Goal: Task Accomplishment & Management: Complete application form

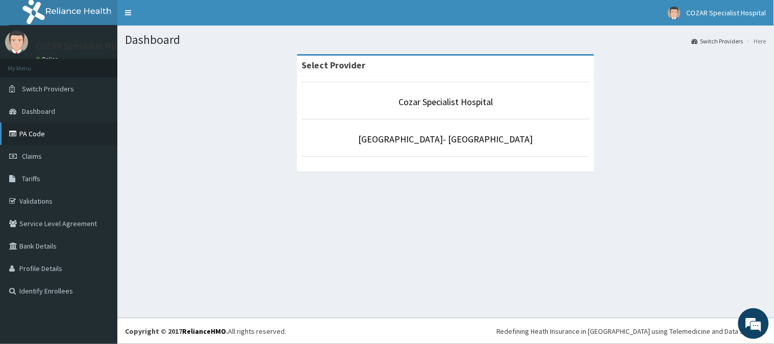
click at [66, 133] on link "PA Code" at bounding box center [58, 133] width 117 height 22
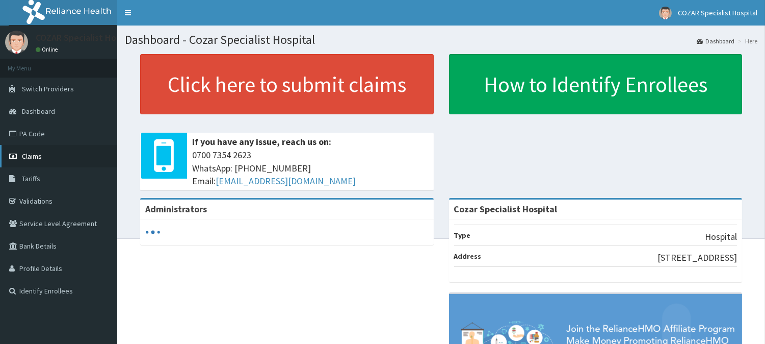
click at [69, 151] on link "Claims" at bounding box center [58, 156] width 117 height 22
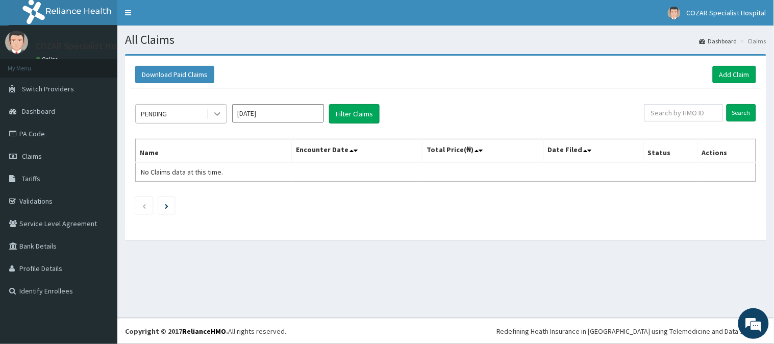
click at [215, 110] on icon at bounding box center [217, 114] width 10 height 10
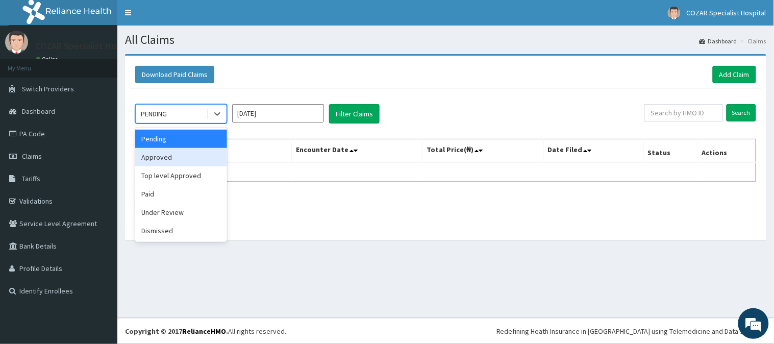
click at [204, 161] on div "Approved" at bounding box center [181, 157] width 92 height 18
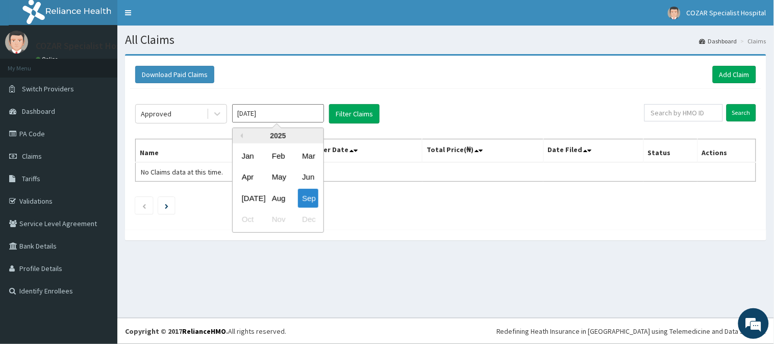
click at [313, 110] on input "Sep 2025" at bounding box center [278, 113] width 92 height 18
click at [283, 196] on div "Aug" at bounding box center [278, 198] width 20 height 19
type input "Aug 2025"
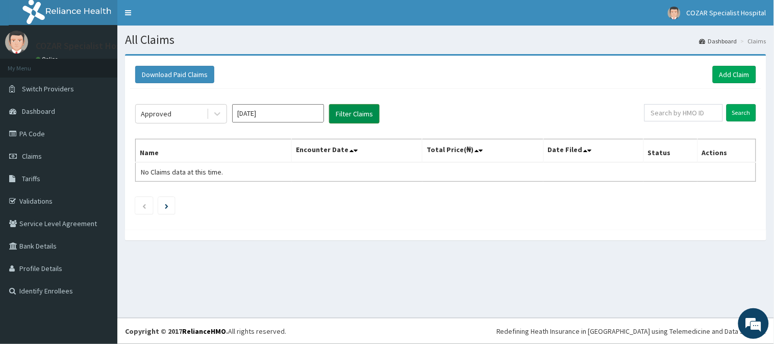
click at [354, 112] on button "Filter Claims" at bounding box center [354, 113] width 50 height 19
click at [350, 108] on button "Filter Claims" at bounding box center [354, 113] width 50 height 19
click at [216, 119] on div at bounding box center [217, 114] width 18 height 18
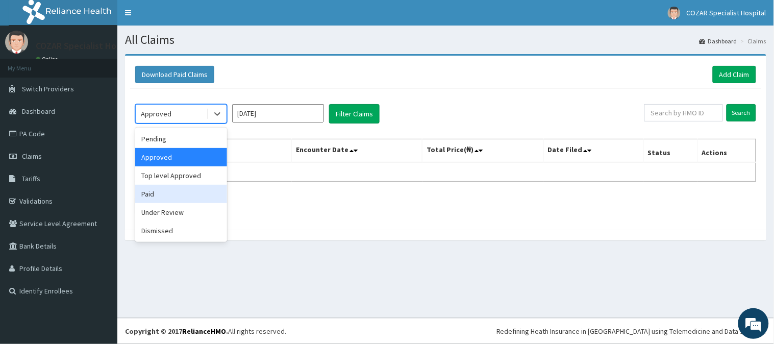
click at [200, 190] on div "Paid" at bounding box center [181, 194] width 92 height 18
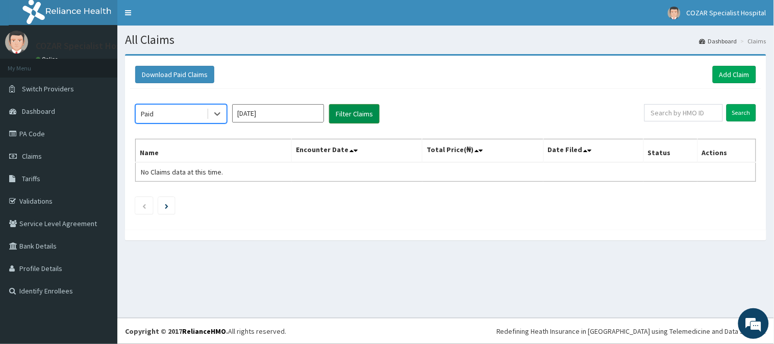
click at [357, 116] on button "Filter Claims" at bounding box center [354, 113] width 50 height 19
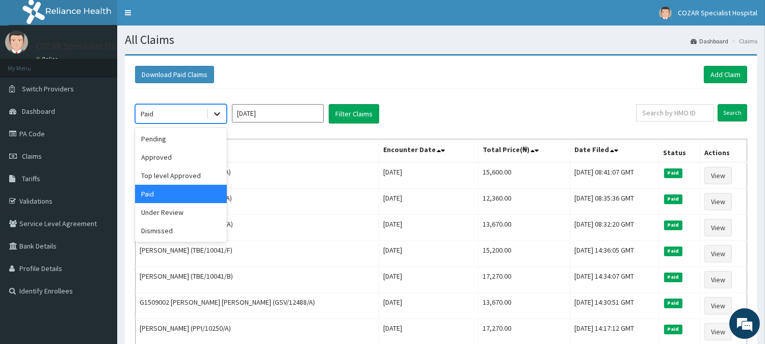
click at [208, 117] on div at bounding box center [217, 114] width 20 height 18
click at [208, 161] on div "Approved" at bounding box center [181, 157] width 92 height 18
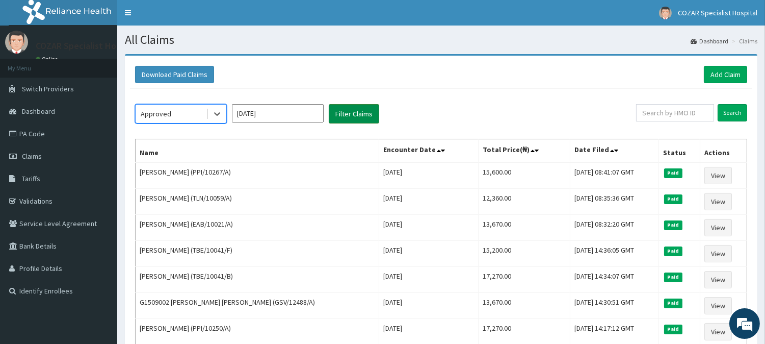
click at [361, 110] on button "Filter Claims" at bounding box center [354, 113] width 50 height 19
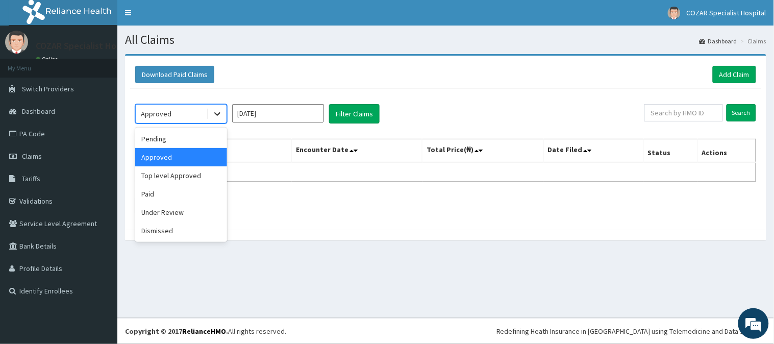
click at [225, 115] on div at bounding box center [217, 114] width 18 height 18
click at [204, 139] on div "Pending" at bounding box center [181, 139] width 92 height 18
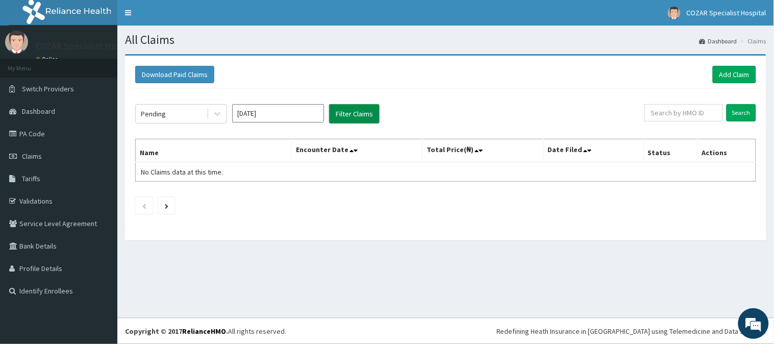
click at [355, 114] on button "Filter Claims" at bounding box center [354, 113] width 50 height 19
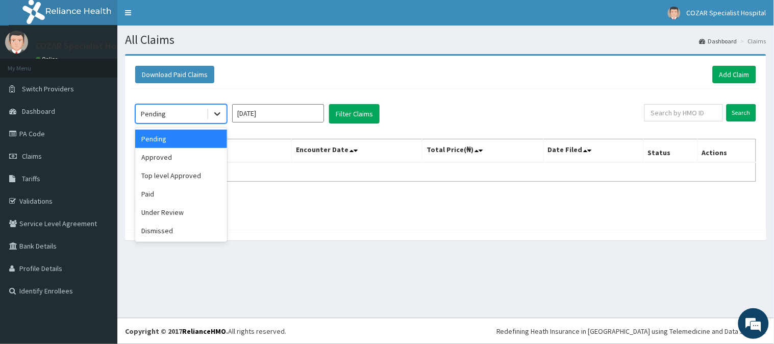
click at [212, 119] on div at bounding box center [217, 114] width 18 height 18
click at [187, 216] on div "Under Review" at bounding box center [181, 212] width 92 height 18
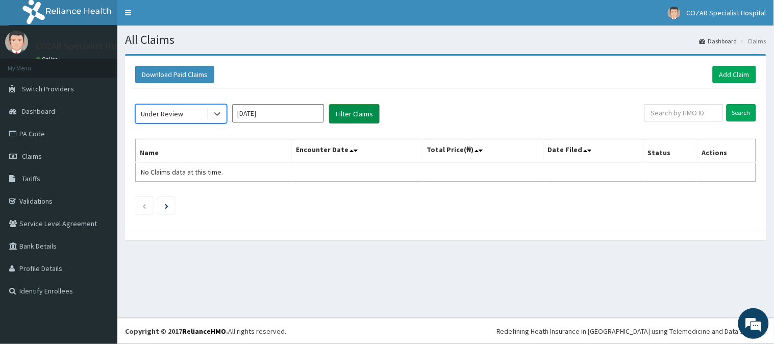
click at [362, 110] on button "Filter Claims" at bounding box center [354, 113] width 50 height 19
click at [210, 118] on div at bounding box center [217, 114] width 18 height 18
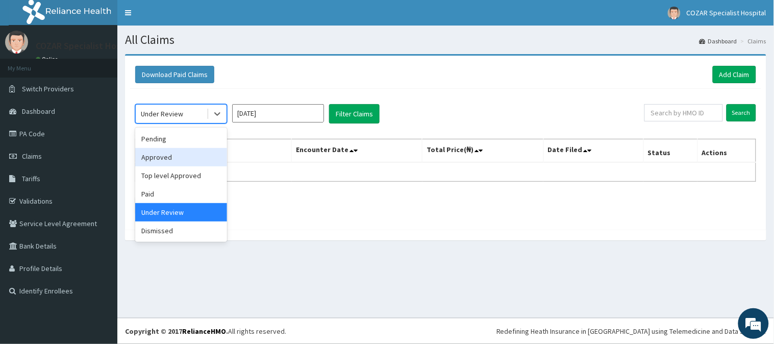
click at [210, 157] on div "Approved" at bounding box center [181, 157] width 92 height 18
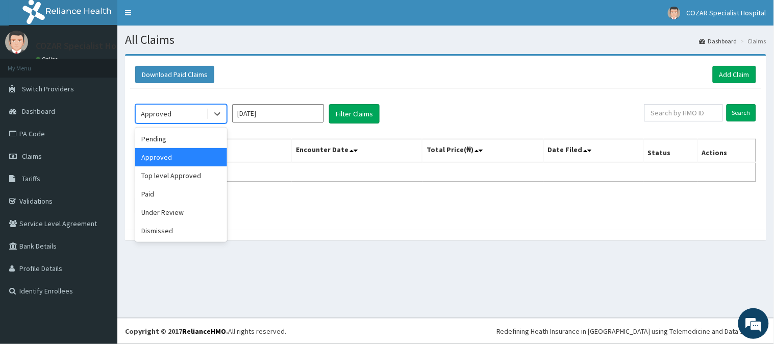
click at [204, 114] on div "Approved" at bounding box center [171, 114] width 71 height 16
click at [195, 187] on div "Paid" at bounding box center [181, 194] width 92 height 18
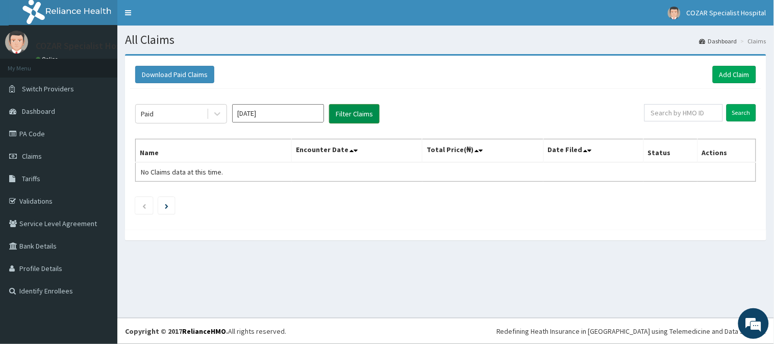
click at [351, 120] on button "Filter Claims" at bounding box center [354, 113] width 50 height 19
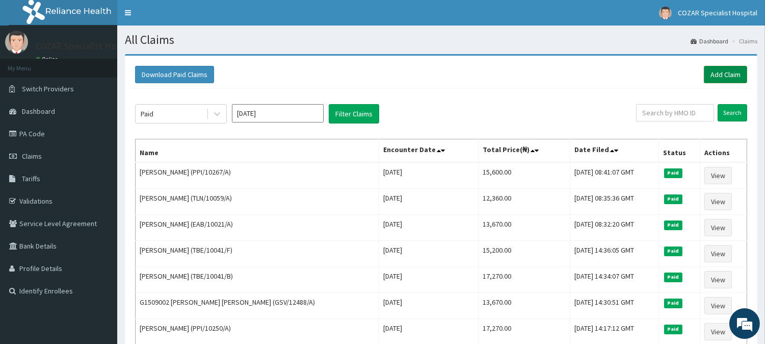
click at [731, 70] on link "Add Claim" at bounding box center [725, 74] width 43 height 17
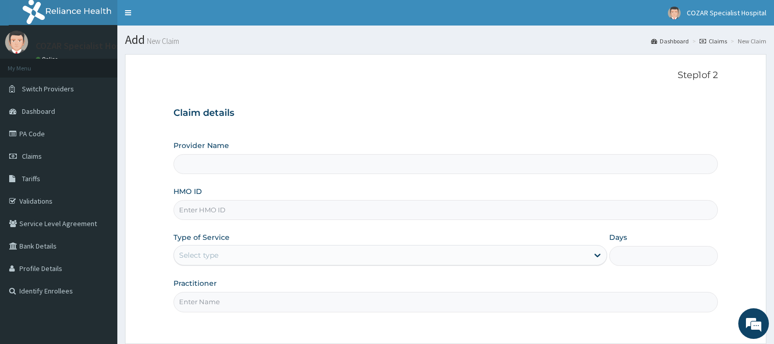
type input "Cozar Specialist Hospital"
click at [396, 202] on input "HMO ID" at bounding box center [441, 210] width 537 height 20
paste input "GSV/12488/B"
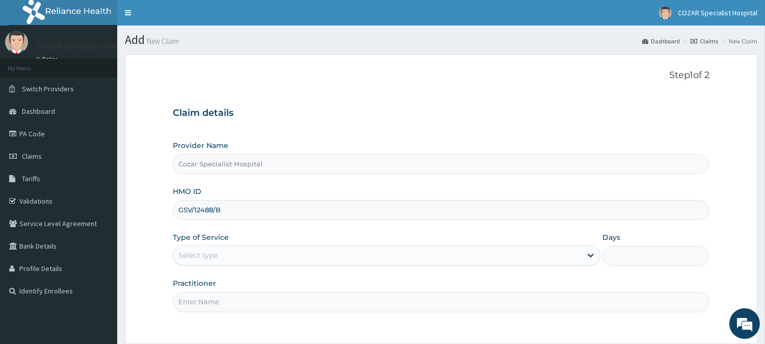
scroll to position [91, 0]
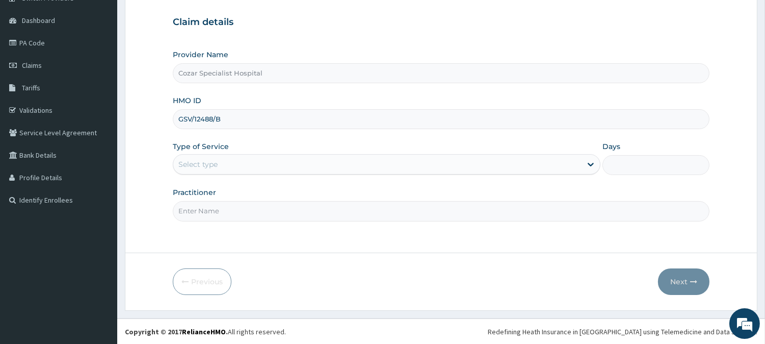
type input "GSV/12488/B"
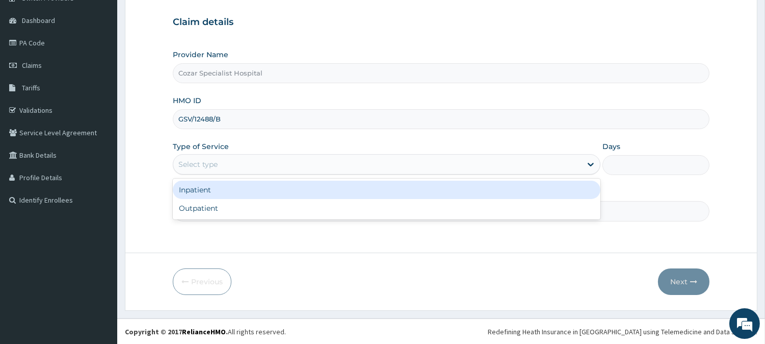
click at [440, 172] on div "Select type" at bounding box center [387, 164] width 428 height 20
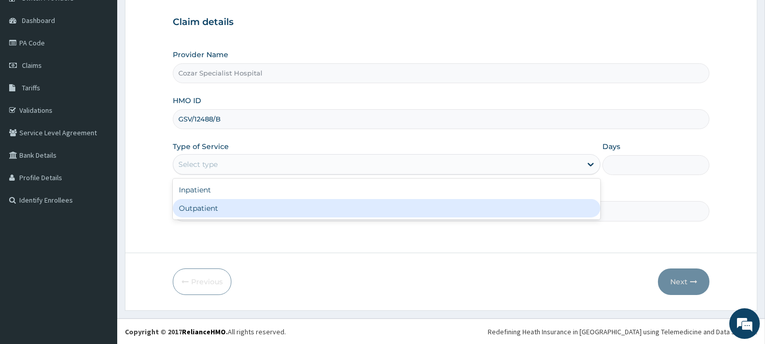
click at [436, 204] on div "Outpatient" at bounding box center [387, 208] width 428 height 18
type input "1"
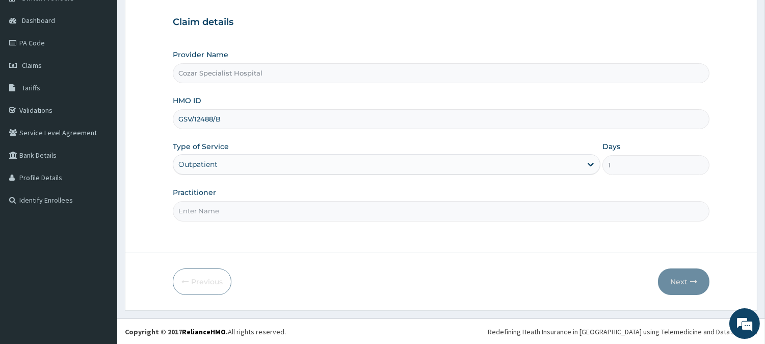
click at [327, 213] on input "Practitioner" at bounding box center [441, 211] width 537 height 20
type input "[PERSON_NAME][MEDICAL_DATA]"
click at [685, 278] on button "Next" at bounding box center [684, 281] width 52 height 27
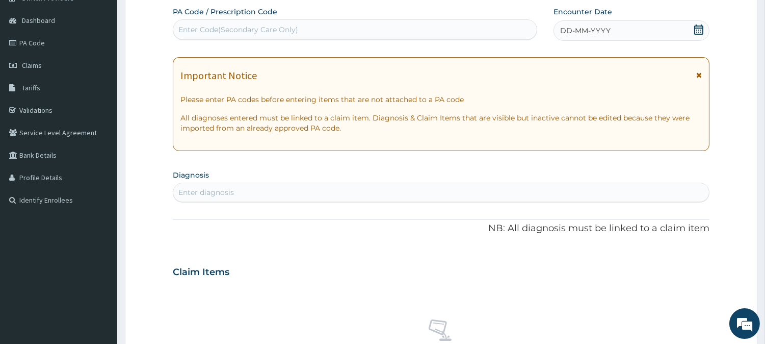
click at [332, 27] on div "Enter Code(Secondary Care Only)" at bounding box center [355, 29] width 364 height 16
paste input "PA/A601F0"
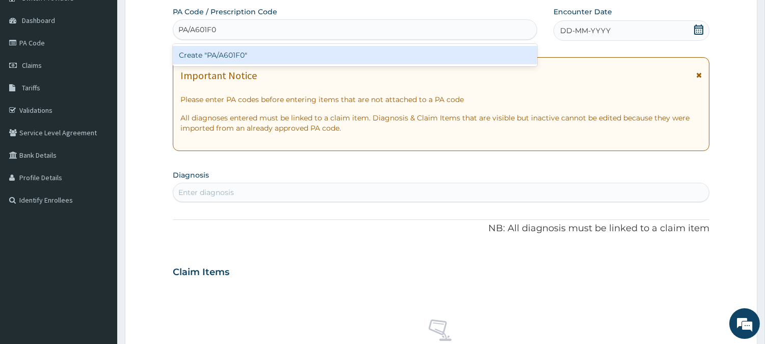
type input "PA/A601F0"
click at [481, 202] on div "PA Code / Prescription Code option Create "PA/A601F0" focused, 1 of 1. 1 result…" at bounding box center [441, 271] width 537 height 528
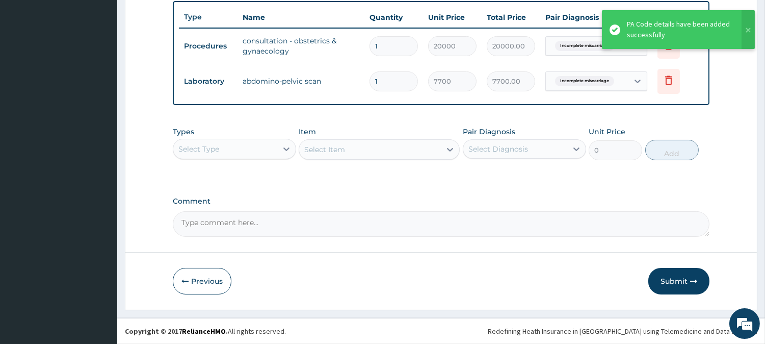
scroll to position [377, 0]
click at [682, 286] on button "Submit" at bounding box center [679, 282] width 61 height 27
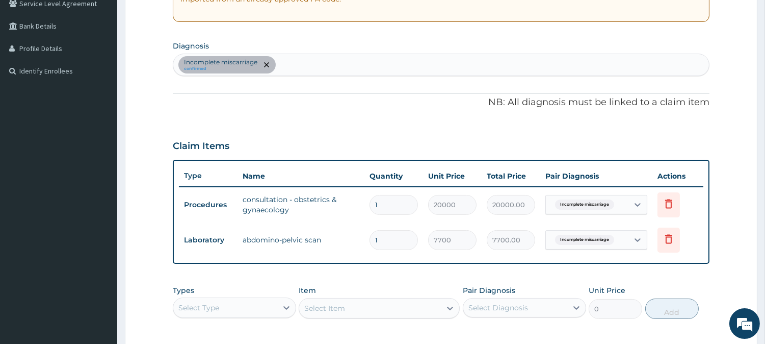
scroll to position [0, 0]
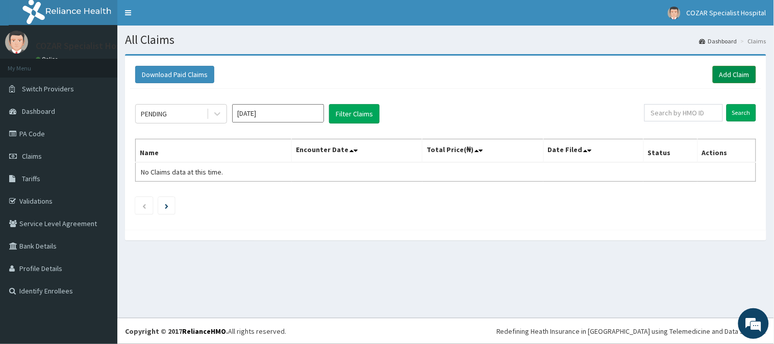
click at [722, 73] on link "Add Claim" at bounding box center [733, 74] width 43 height 17
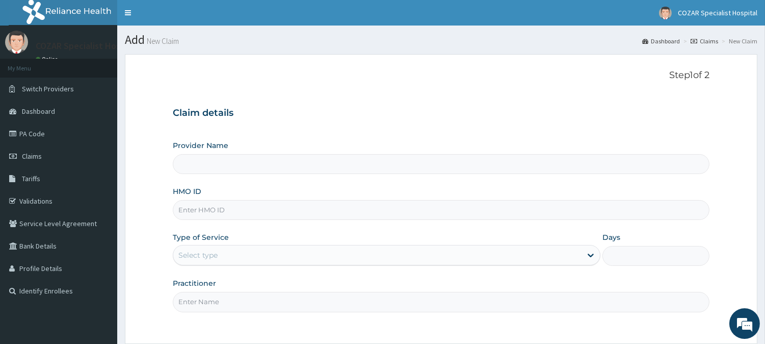
click at [201, 206] on input "HMO ID" at bounding box center [441, 210] width 537 height 20
paste input "GSV/12488/B"
type input "GSV/12488/B"
type input "Cozar Specialist Hospital"
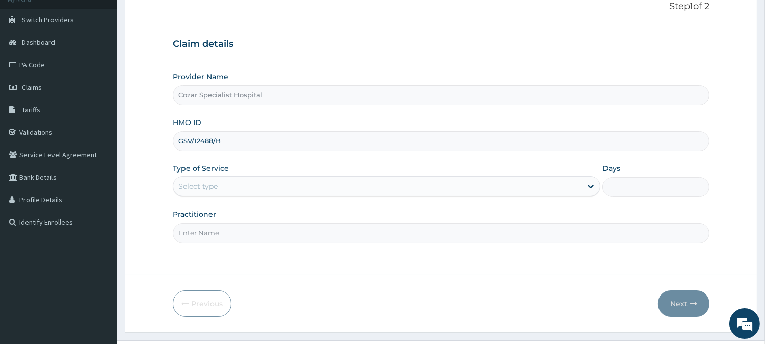
scroll to position [91, 0]
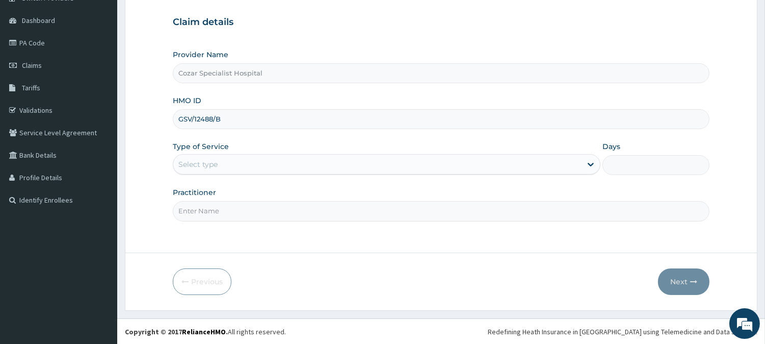
click at [417, 174] on div "Type of Service Select type" at bounding box center [387, 158] width 428 height 34
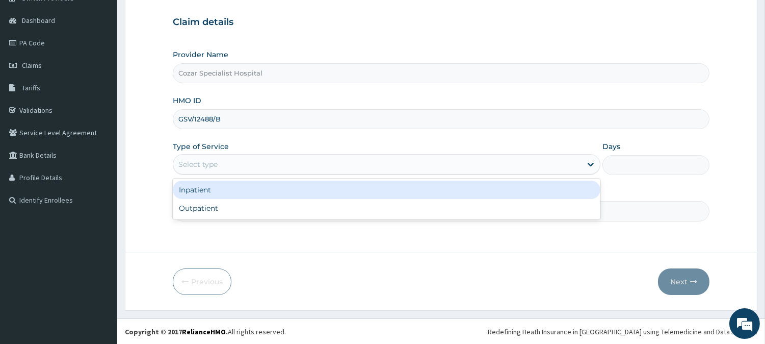
click at [429, 167] on div "Select type" at bounding box center [377, 164] width 408 height 16
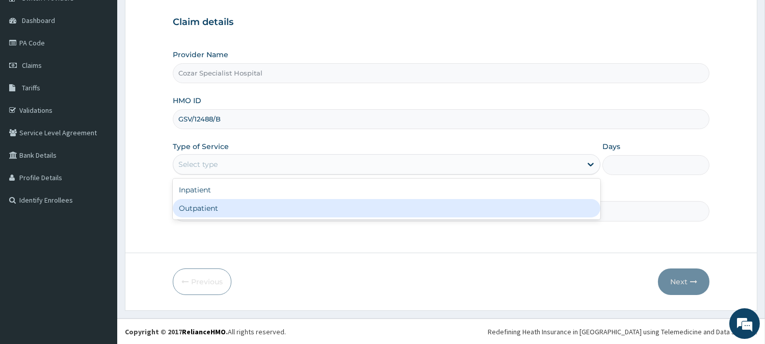
click at [410, 212] on div "Outpatient" at bounding box center [387, 208] width 428 height 18
type input "1"
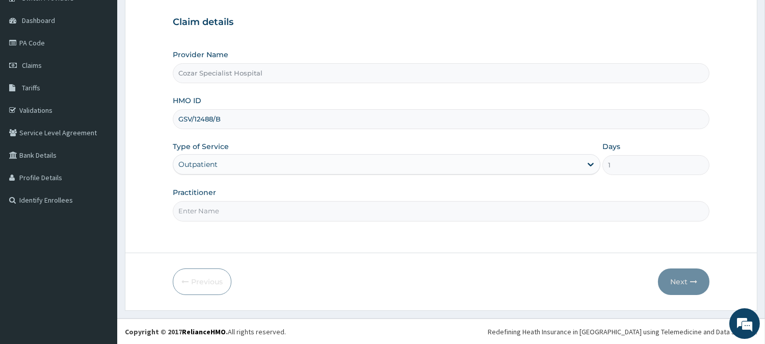
click at [410, 212] on input "Practitioner" at bounding box center [441, 211] width 537 height 20
click at [337, 205] on input "Practitioner" at bounding box center [441, 211] width 537 height 20
type input "[PERSON_NAME][MEDICAL_DATA]"
click at [681, 269] on button "Next" at bounding box center [684, 281] width 52 height 27
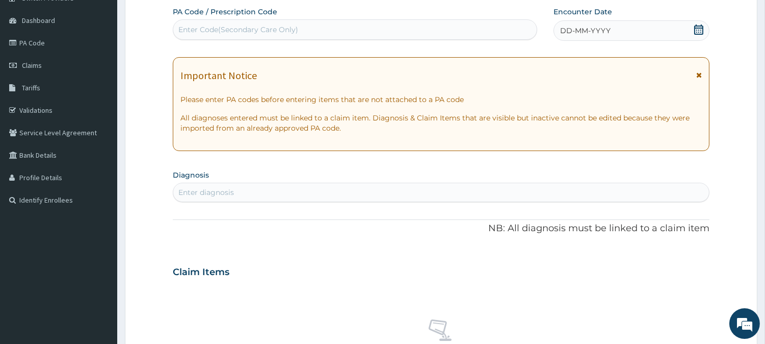
click at [352, 29] on div "Enter Code(Secondary Care Only)" at bounding box center [355, 29] width 364 height 16
paste input "PA/20F389"
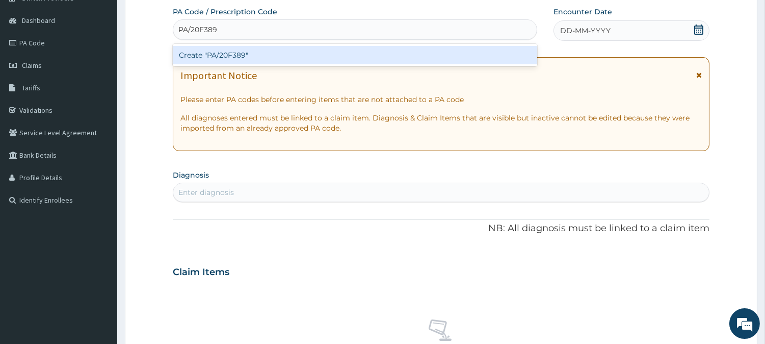
type input "PA/20F389"
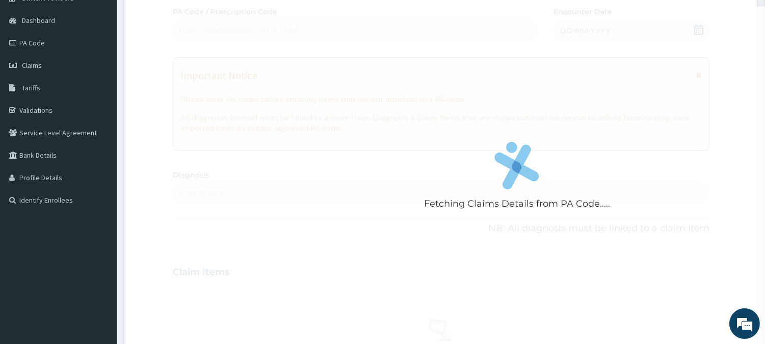
click at [564, 105] on div "Fetching Claims Details from PA Code..... PA Code / Prescription Code Enter Cod…" at bounding box center [441, 271] width 537 height 528
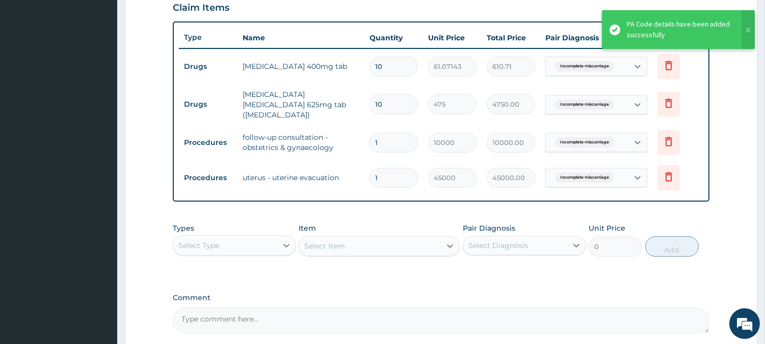
scroll to position [449, 0]
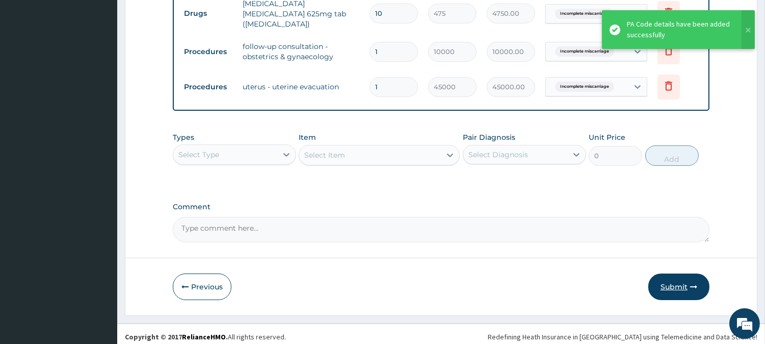
click at [685, 287] on button "Submit" at bounding box center [679, 286] width 61 height 27
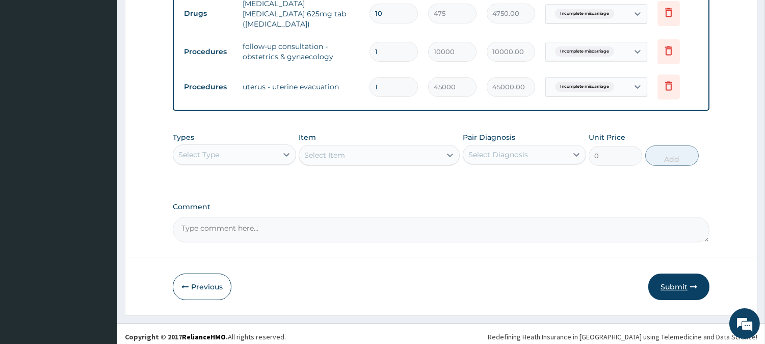
click at [679, 276] on button "Submit" at bounding box center [679, 286] width 61 height 27
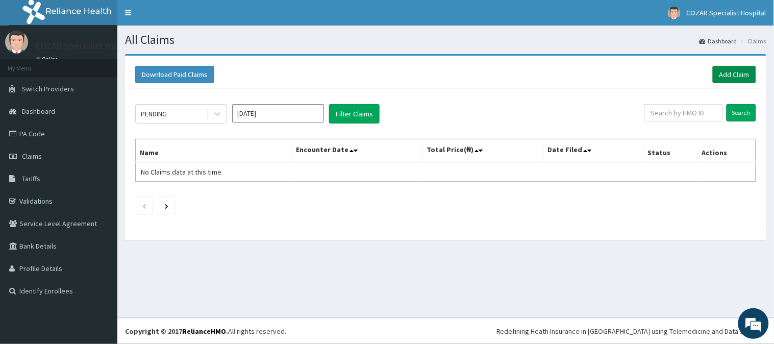
click at [725, 69] on link "Add Claim" at bounding box center [733, 74] width 43 height 17
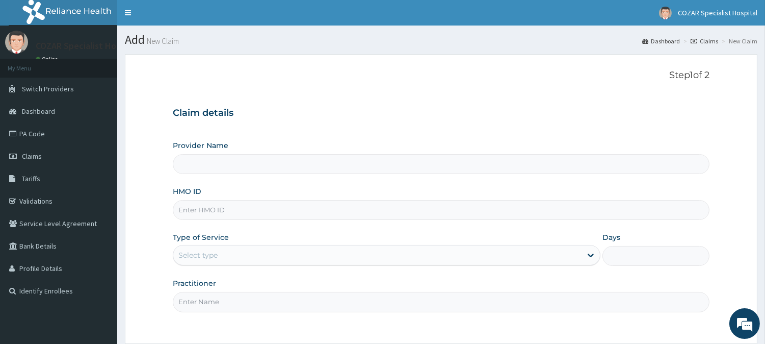
click at [263, 216] on input "HMO ID" at bounding box center [441, 210] width 537 height 20
paste input "PA/20F389"
type input "PA/20F389"
type input "Cozar Specialist Hospital"
type input "P"
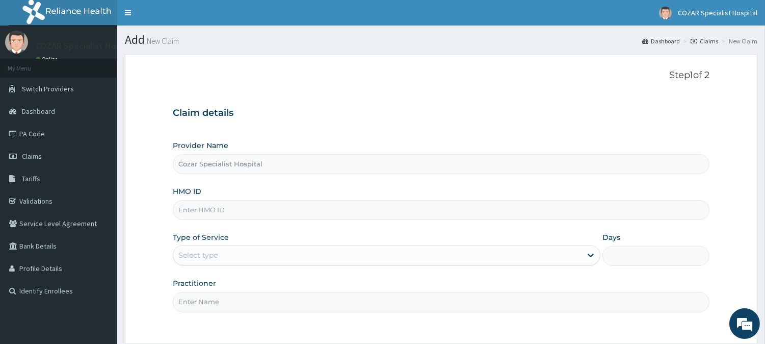
paste input "PPI/10156/A"
click at [191, 207] on input "PPI/10156/A" at bounding box center [441, 210] width 537 height 20
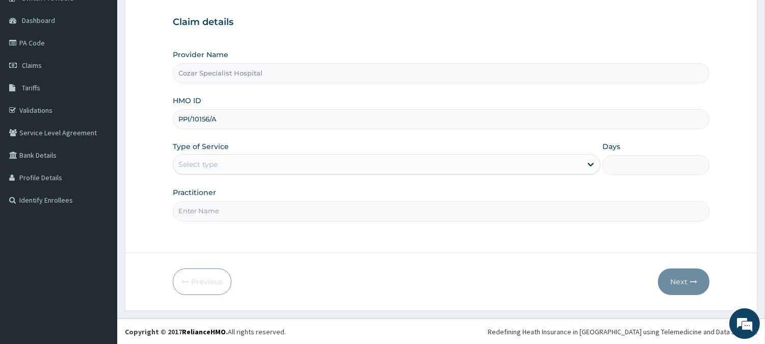
type input "PPI/10156/A"
click at [321, 154] on div "Select type" at bounding box center [387, 164] width 428 height 20
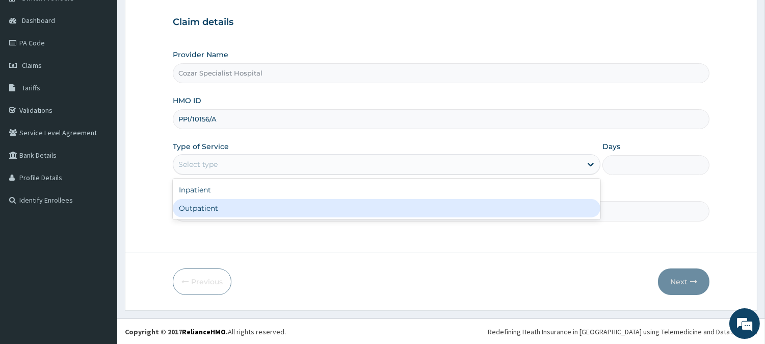
click at [315, 204] on div "Outpatient" at bounding box center [387, 208] width 428 height 18
type input "1"
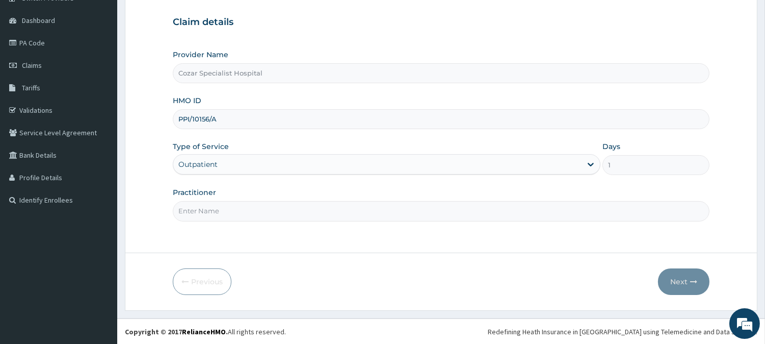
click at [307, 207] on input "Practitioner" at bounding box center [441, 211] width 537 height 20
type input "[PERSON_NAME][MEDICAL_DATA]"
click at [685, 283] on button "Next" at bounding box center [684, 281] width 52 height 27
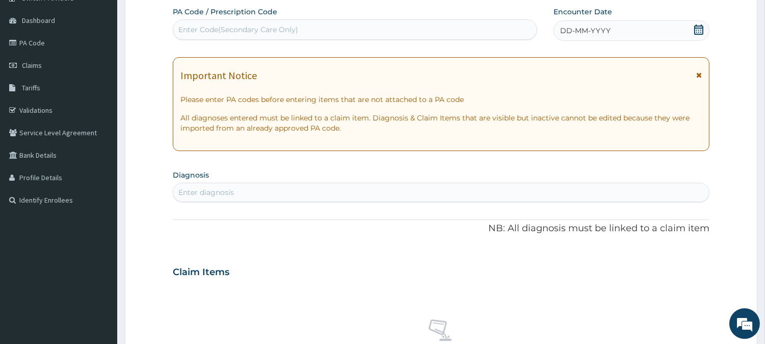
click at [417, 26] on div "Enter Code(Secondary Care Only)" at bounding box center [355, 29] width 364 height 16
paste input "PA/7165BC"
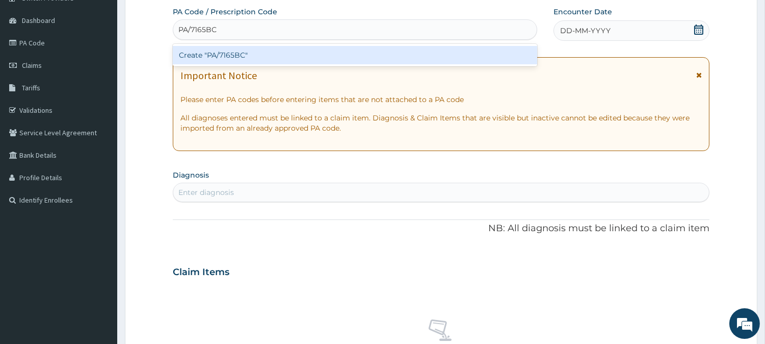
type input "PA/7165BC"
click at [541, 108] on div "PA Code / Prescription Code option Create "PA/7165BC" focused, 1 of 1. 1 result…" at bounding box center [441, 271] width 537 height 528
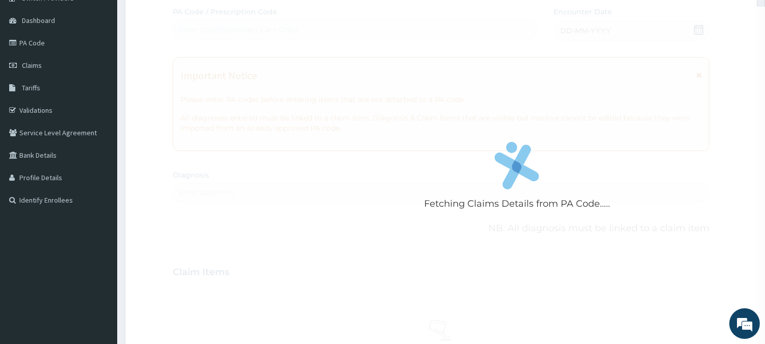
click at [765, 145] on div "Fetching Claims Details from PA Code....." at bounding box center [517, 179] width 689 height 344
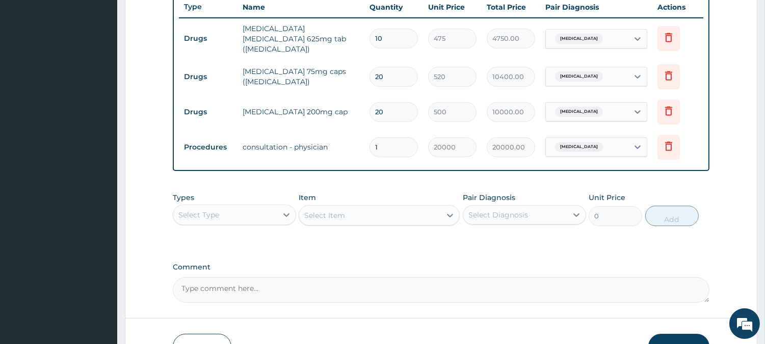
scroll to position [449, 0]
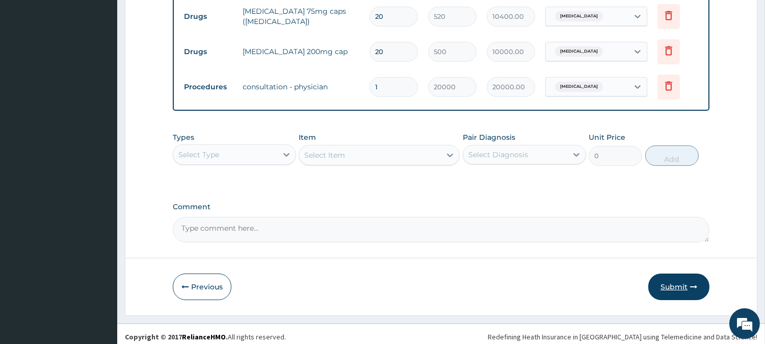
click at [687, 281] on button "Submit" at bounding box center [679, 286] width 61 height 27
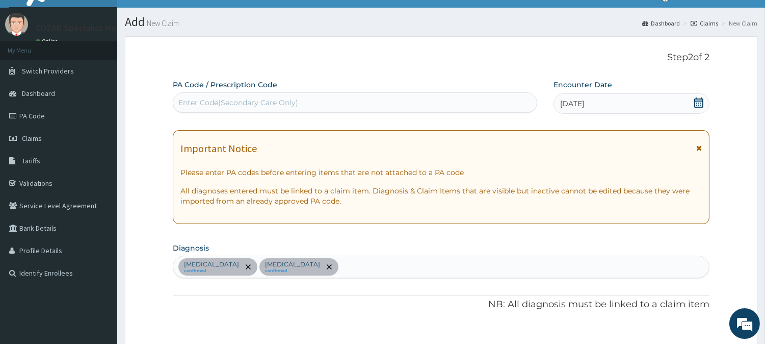
scroll to position [0, 0]
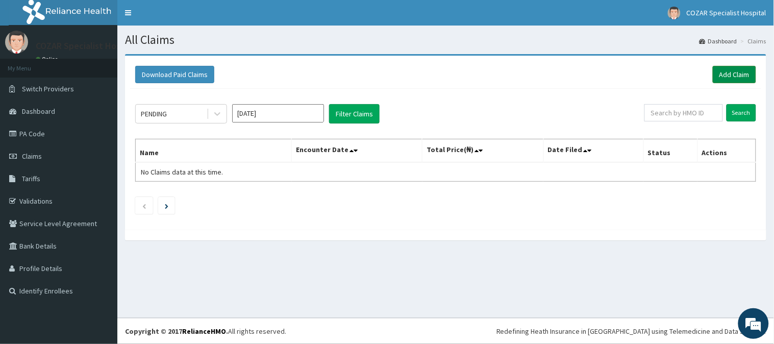
click at [722, 75] on link "Add Claim" at bounding box center [733, 74] width 43 height 17
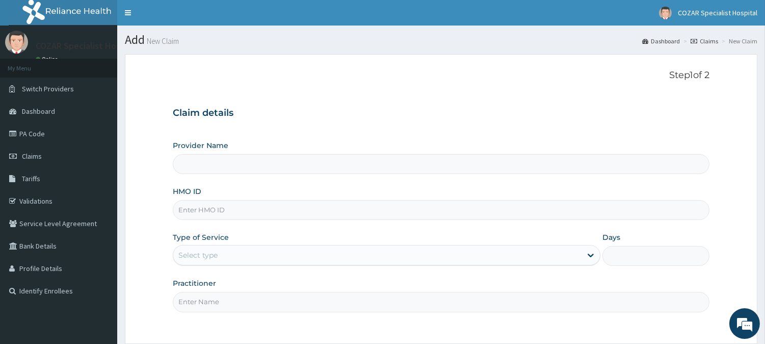
click at [241, 206] on input "HMO ID" at bounding box center [441, 210] width 537 height 20
paste input "EDE/10047/A"
type input "EDE/10047/A"
type input "Cozar Specialist Hospital"
click at [194, 208] on input "EDE/10047/A" at bounding box center [441, 210] width 537 height 20
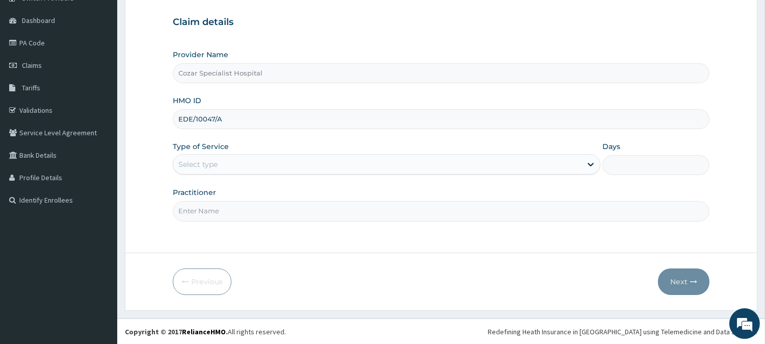
type input "EDE/10047/A"
click at [334, 164] on div "Select type" at bounding box center [377, 164] width 408 height 16
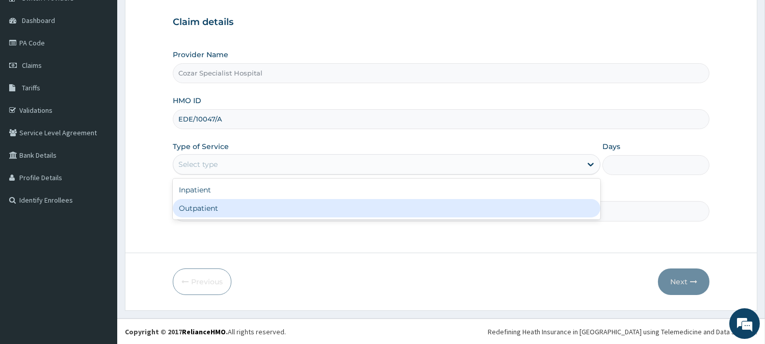
click at [340, 204] on div "Outpatient" at bounding box center [387, 208] width 428 height 18
type input "1"
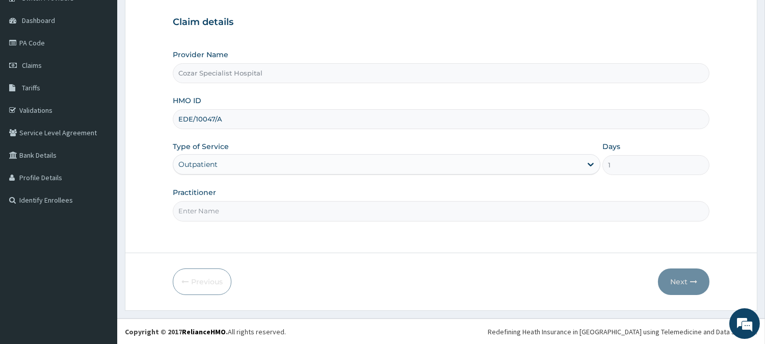
click at [327, 206] on input "Practitioner" at bounding box center [441, 211] width 537 height 20
type input "[PERSON_NAME][MEDICAL_DATA]"
click at [684, 285] on button "Next" at bounding box center [684, 281] width 52 height 27
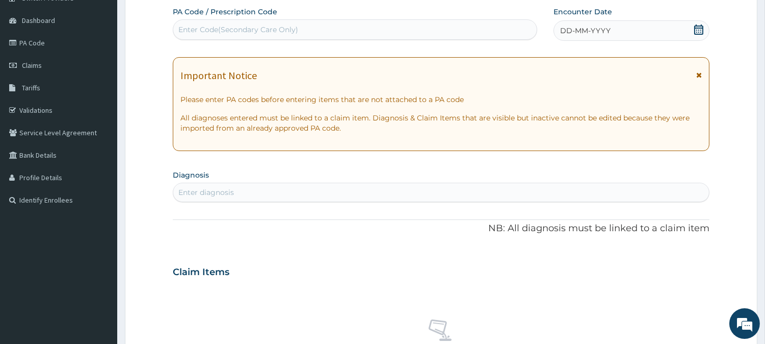
click at [221, 29] on div "Enter Code(Secondary Care Only)" at bounding box center [238, 29] width 120 height 10
paste input "PA/AF4A61"
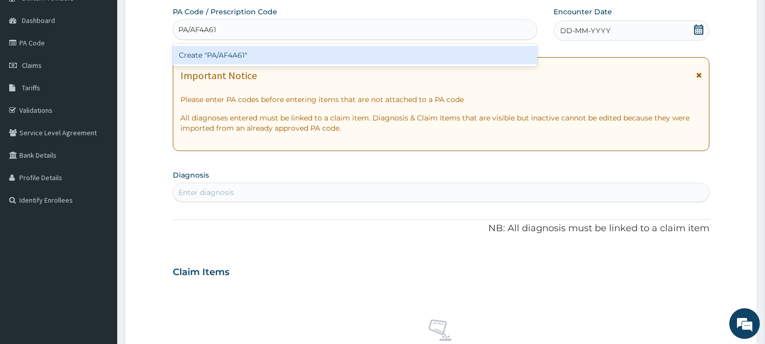
type input "PA/AF4A61"
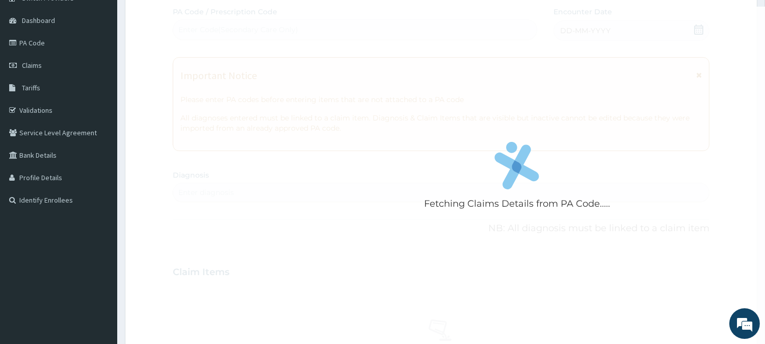
click at [383, 161] on div "Fetching Claims Details from PA Code..... PA Code / Prescription Code Enter Cod…" at bounding box center [441, 271] width 537 height 528
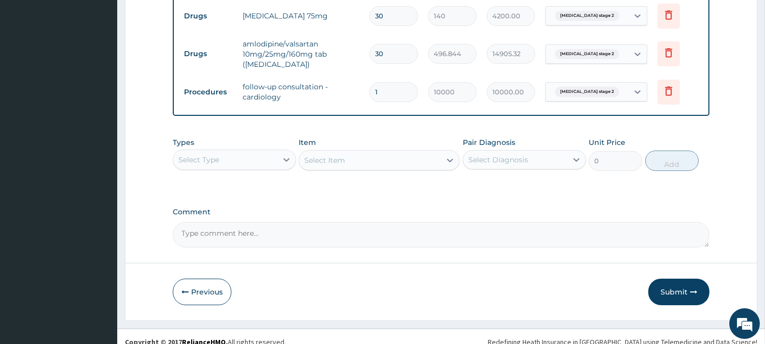
scroll to position [413, 0]
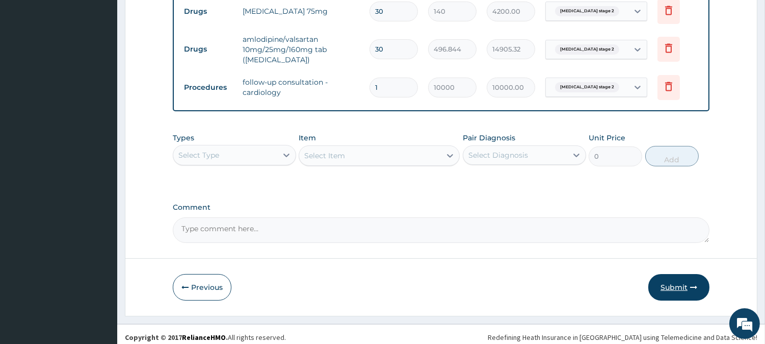
click at [685, 278] on button "Submit" at bounding box center [679, 287] width 61 height 27
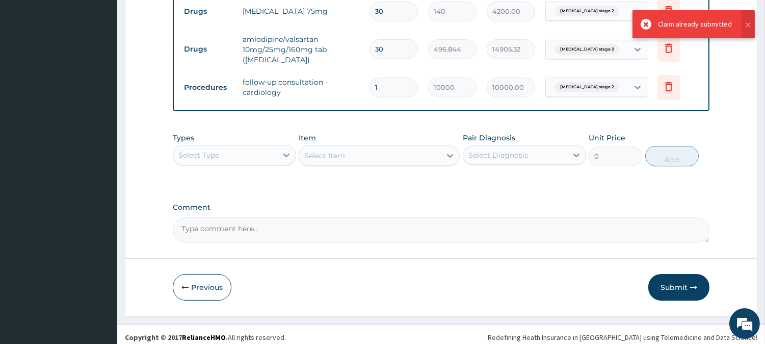
scroll to position [0, 0]
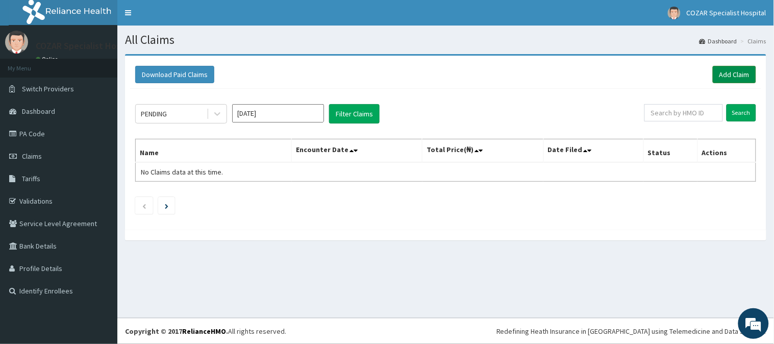
click at [732, 73] on link "Add Claim" at bounding box center [733, 74] width 43 height 17
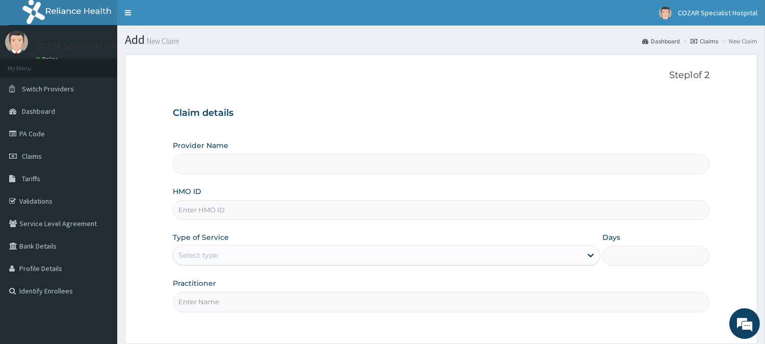
type input "Cozar Specialist Hospital"
click at [221, 206] on input "HMO ID" at bounding box center [441, 210] width 537 height 20
paste input "SFA/12685/A"
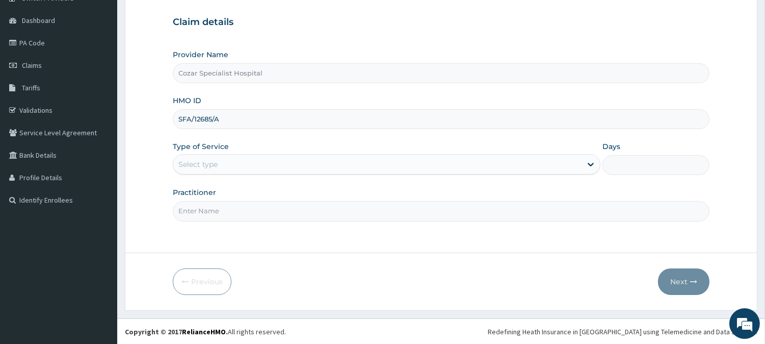
type input "SFA/12685/A"
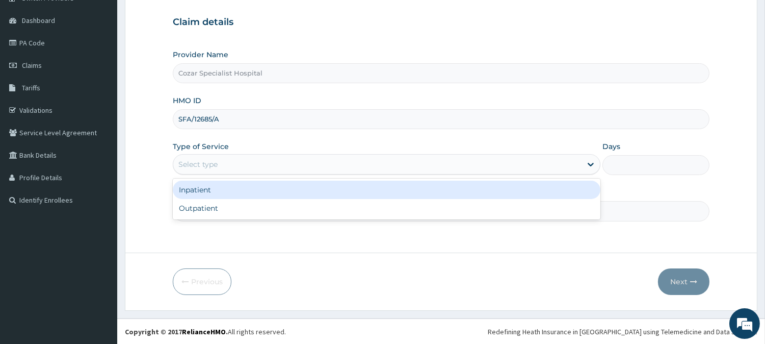
click at [293, 167] on div "Select type" at bounding box center [377, 164] width 408 height 16
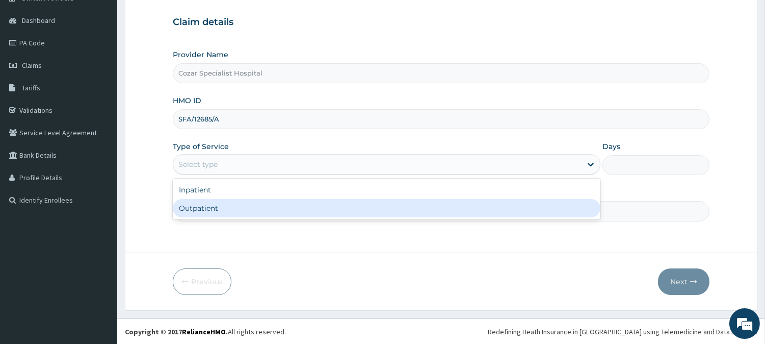
click at [301, 208] on div "Outpatient" at bounding box center [387, 208] width 428 height 18
type input "1"
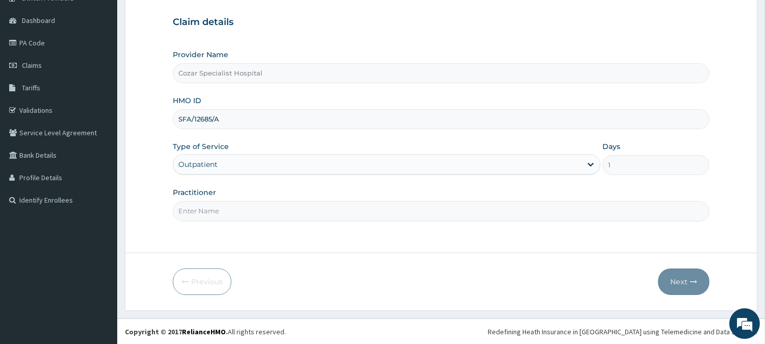
click at [266, 212] on input "Practitioner" at bounding box center [441, 211] width 537 height 20
type input "[PERSON_NAME][MEDICAL_DATA]"
click at [676, 279] on button "Next" at bounding box center [684, 281] width 52 height 27
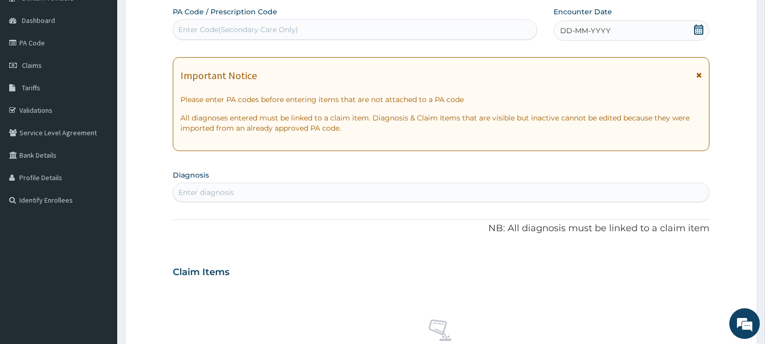
click at [373, 27] on div "Enter Code(Secondary Care Only)" at bounding box center [355, 29] width 364 height 16
paste input "PA/A8B359"
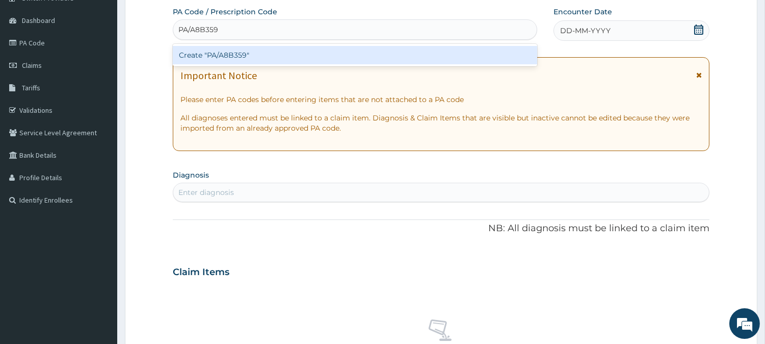
type input "PA/A8B359"
click at [623, 91] on div "PA Code / Prescription Code option Create "PA/A8B359" focused, 1 of 1. 1 result…" at bounding box center [441, 271] width 537 height 528
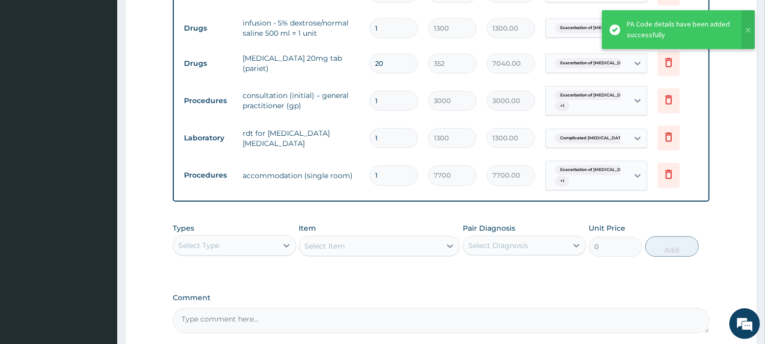
scroll to position [740, 0]
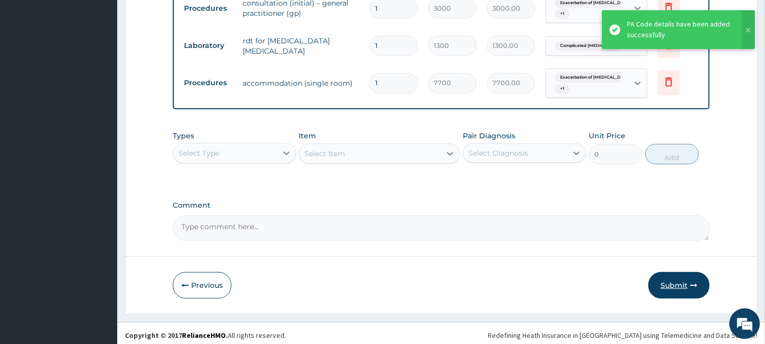
click at [680, 280] on button "Submit" at bounding box center [679, 285] width 61 height 27
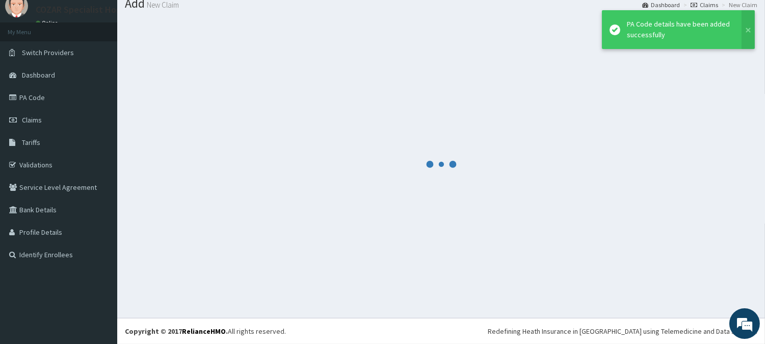
scroll to position [36, 0]
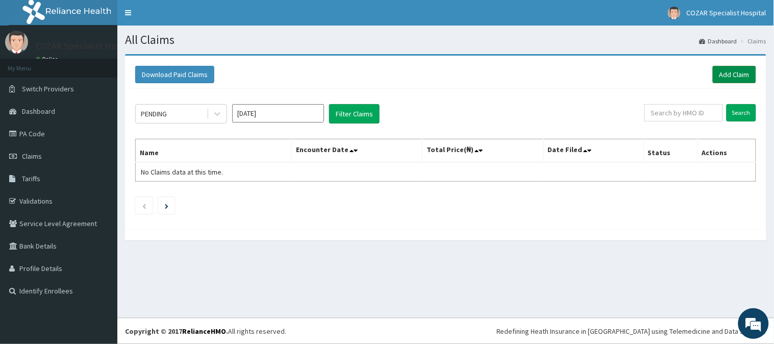
click at [747, 72] on link "Add Claim" at bounding box center [733, 74] width 43 height 17
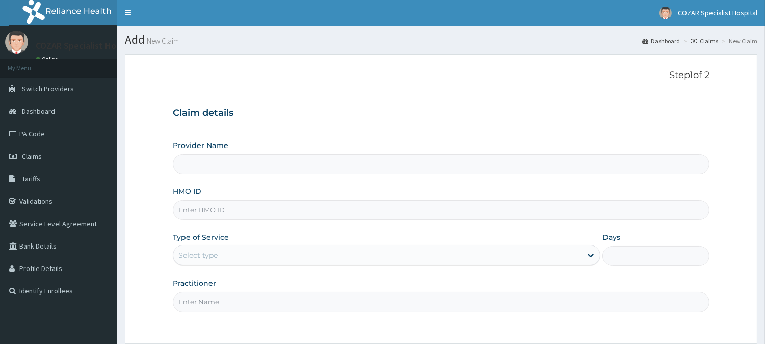
drag, startPoint x: 0, startPoint y: 0, endPoint x: 222, endPoint y: 212, distance: 306.9
click at [222, 212] on input "HMO ID" at bounding box center [441, 210] width 537 height 20
paste input "PPI/10049/A"
type input "PPI/10049/A"
type input "Cozar Specialist Hospital"
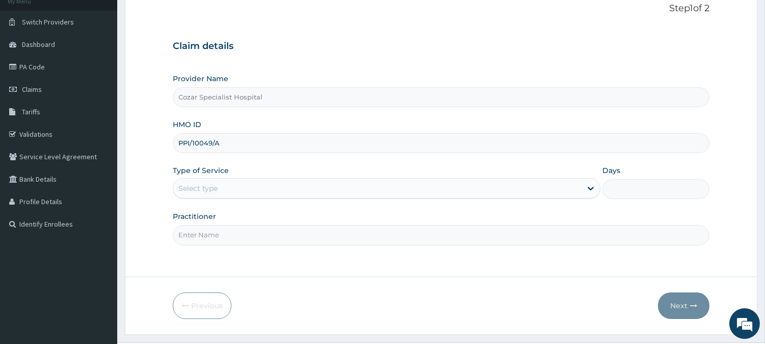
scroll to position [91, 0]
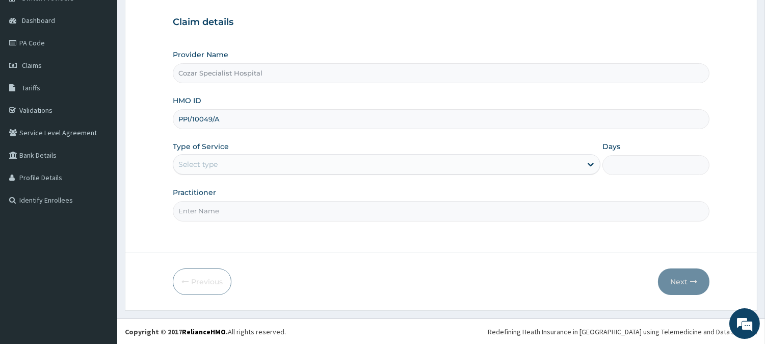
type input "PPI/10049/A"
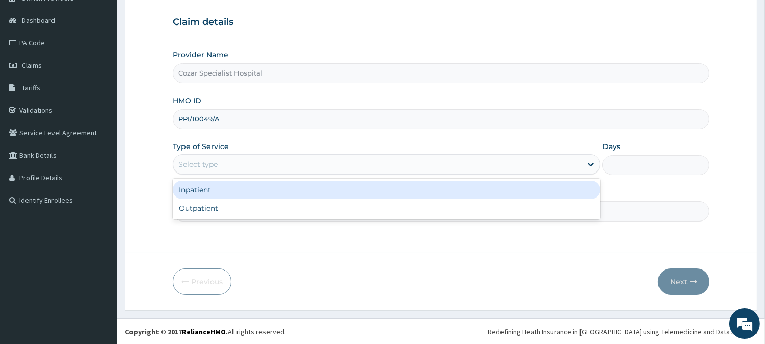
click at [322, 164] on div "Select type" at bounding box center [377, 164] width 408 height 16
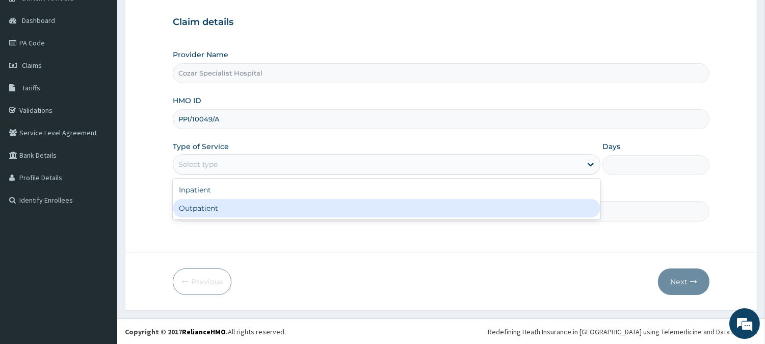
click at [323, 204] on div "Outpatient" at bounding box center [387, 208] width 428 height 18
type input "1"
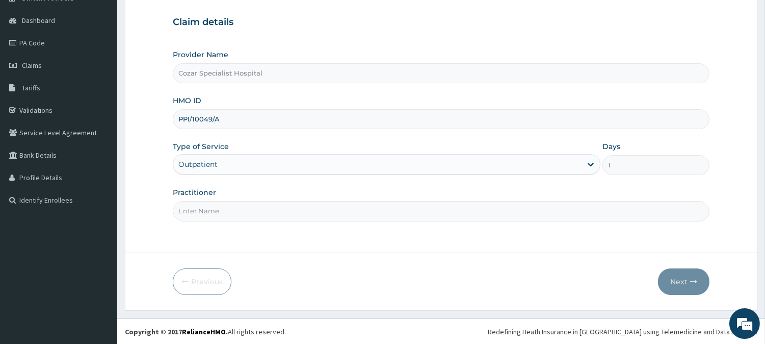
click at [317, 221] on div "Step 1 of 2 Claim details Provider Name Cozar Specialist Hospital HMO ID PPI/10…" at bounding box center [441, 108] width 537 height 258
click at [316, 215] on input "Practitioner" at bounding box center [441, 211] width 537 height 20
type input "[PERSON_NAME][MEDICAL_DATA]"
click at [685, 273] on button "Next" at bounding box center [684, 281] width 52 height 27
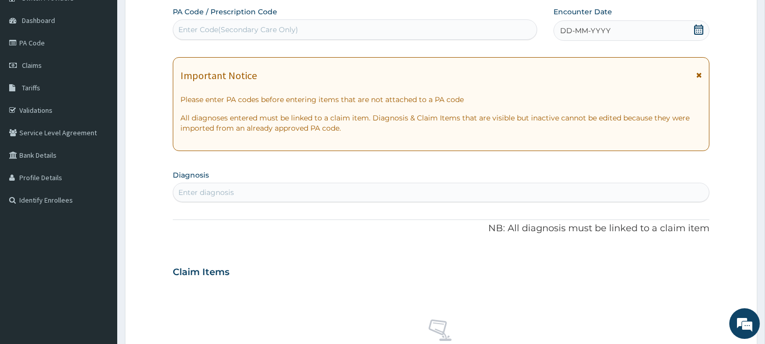
click at [347, 29] on div "Enter Code(Secondary Care Only)" at bounding box center [355, 29] width 364 height 16
paste input "PA/30D066"
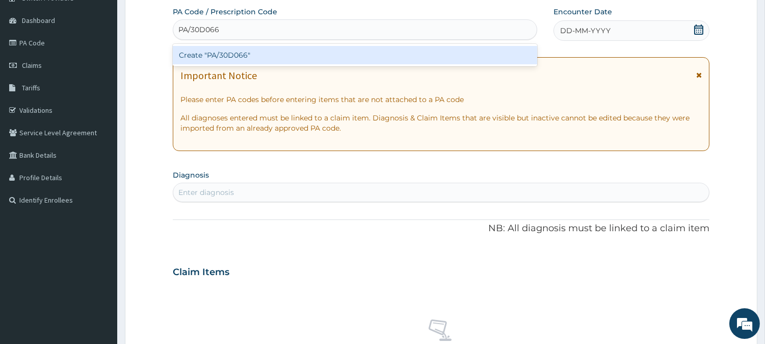
type input "PA/30D066"
click at [583, 101] on div "PA Code / Prescription Code option Create "PA/30D066" focused, 1 of 1. 1 result…" at bounding box center [441, 271] width 537 height 528
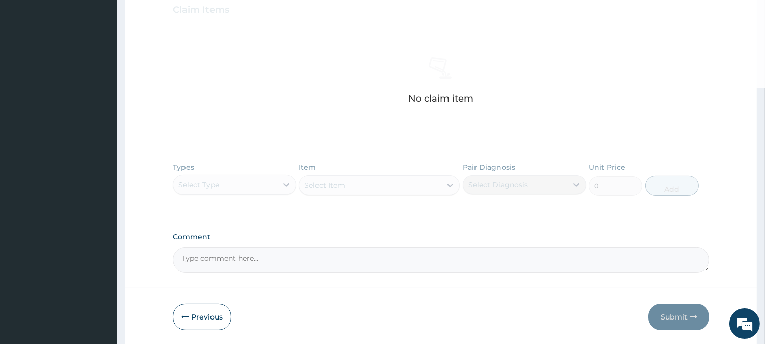
scroll to position [389, 0]
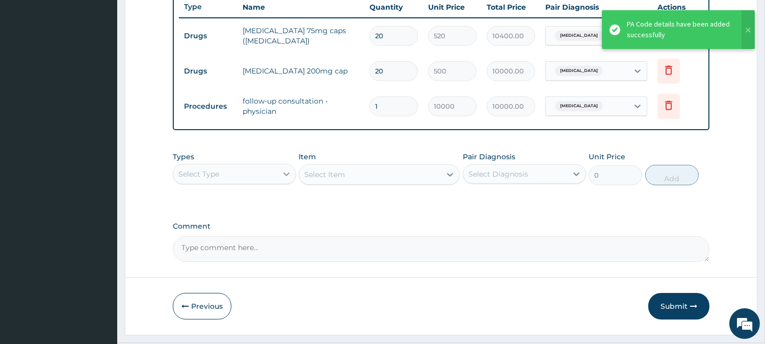
click at [278, 169] on div at bounding box center [286, 174] width 18 height 18
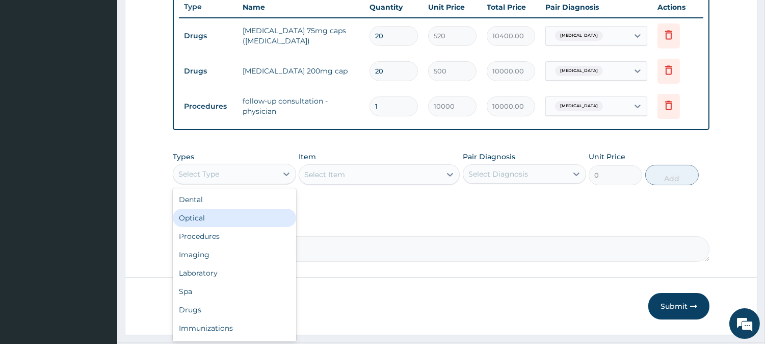
click at [414, 222] on label "Comment" at bounding box center [441, 226] width 537 height 9
click at [414, 236] on textarea "Comment" at bounding box center [441, 248] width 537 height 25
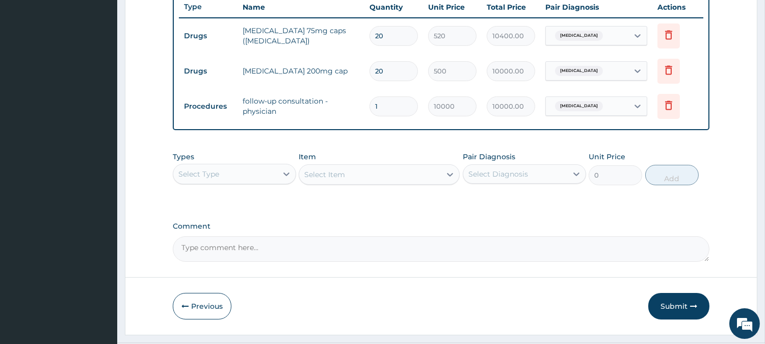
scroll to position [413, 0]
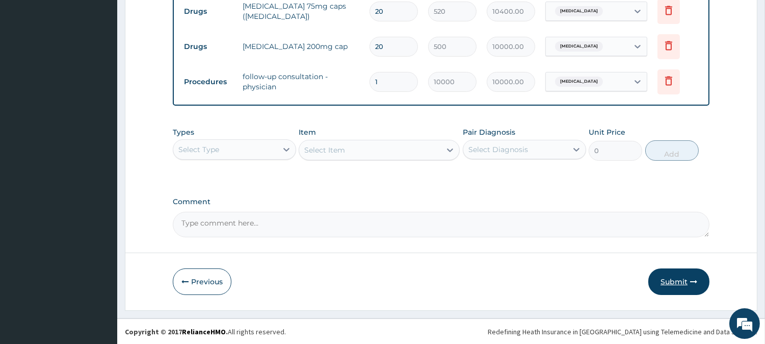
click at [677, 276] on button "Submit" at bounding box center [679, 281] width 61 height 27
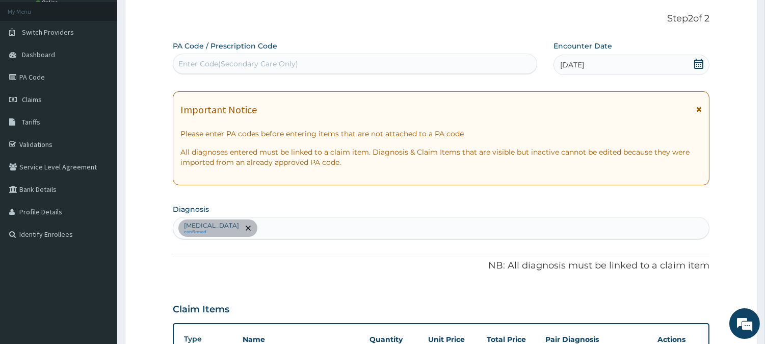
scroll to position [0, 0]
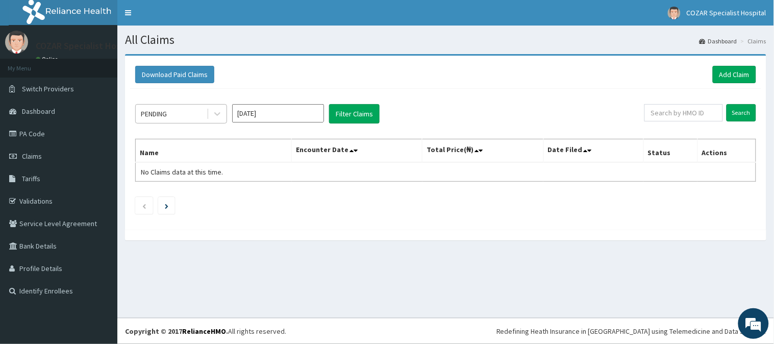
click at [204, 112] on div "PENDING" at bounding box center [171, 114] width 71 height 16
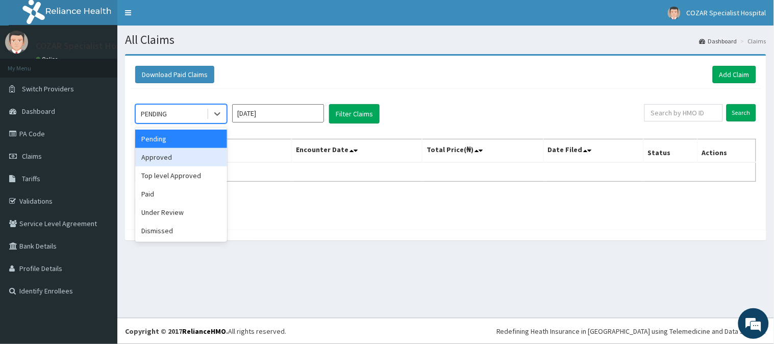
click at [205, 157] on div "Approved" at bounding box center [181, 157] width 92 height 18
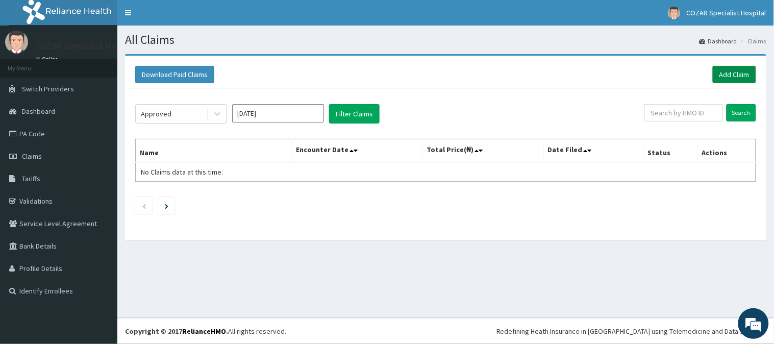
click at [733, 72] on link "Add Claim" at bounding box center [733, 74] width 43 height 17
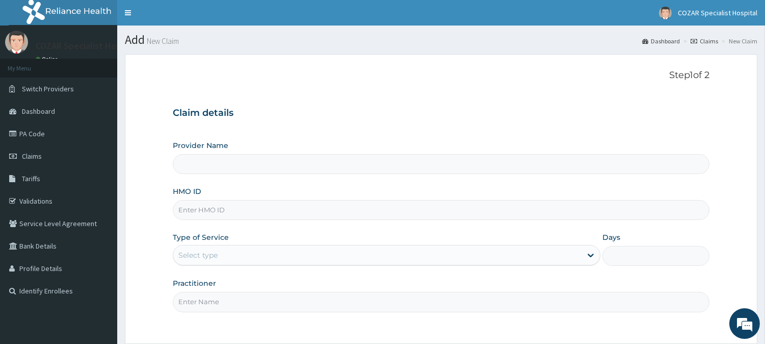
type input "Cozar Specialist Hospital"
click at [271, 207] on input "HMO ID" at bounding box center [441, 210] width 537 height 20
paste input "TPW/10140/A"
click at [194, 207] on input "TPW/10140/A" at bounding box center [441, 210] width 537 height 20
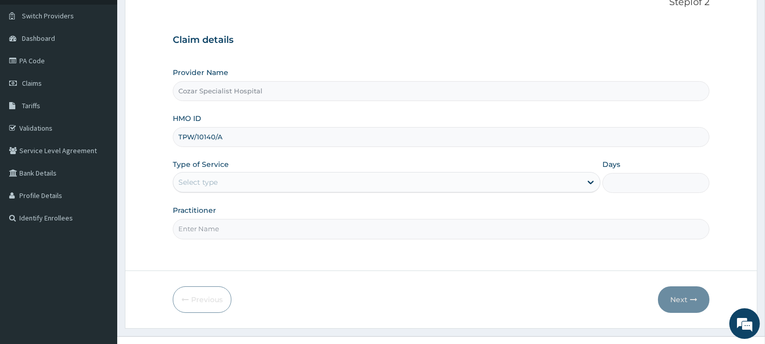
scroll to position [91, 0]
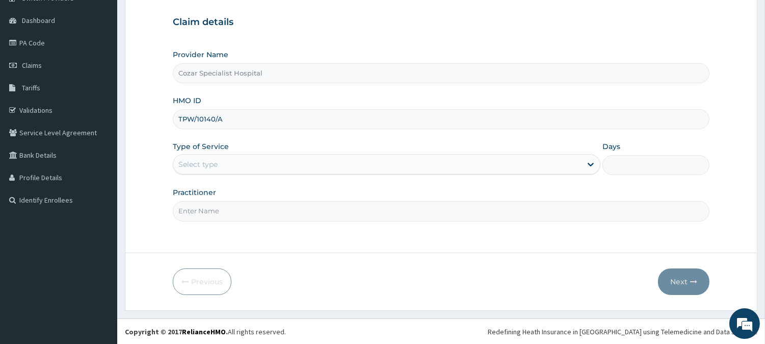
type input "TPW/10140/A"
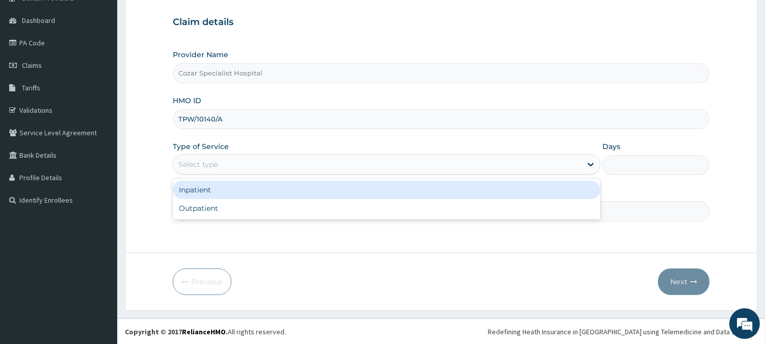
click at [296, 160] on div "Select type" at bounding box center [377, 164] width 408 height 16
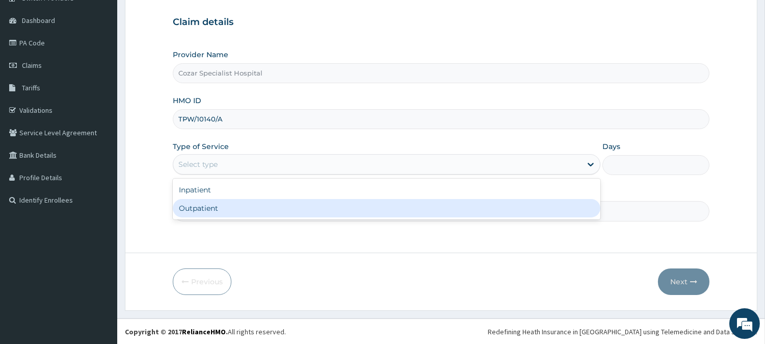
click at [272, 204] on div "Outpatient" at bounding box center [387, 208] width 428 height 18
type input "1"
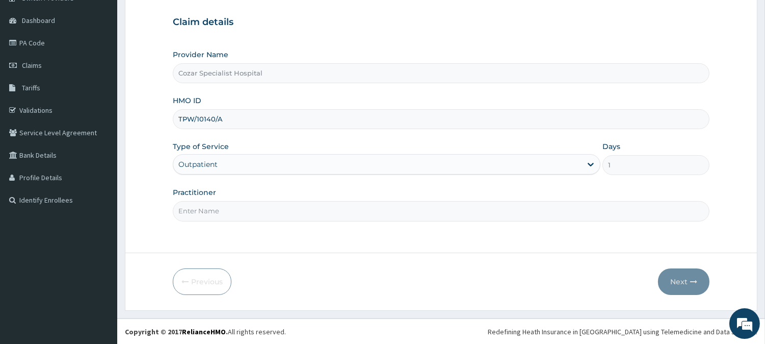
click at [262, 204] on input "Practitioner" at bounding box center [441, 211] width 537 height 20
type input "[PERSON_NAME][MEDICAL_DATA]"
click at [680, 277] on button "Next" at bounding box center [684, 281] width 52 height 27
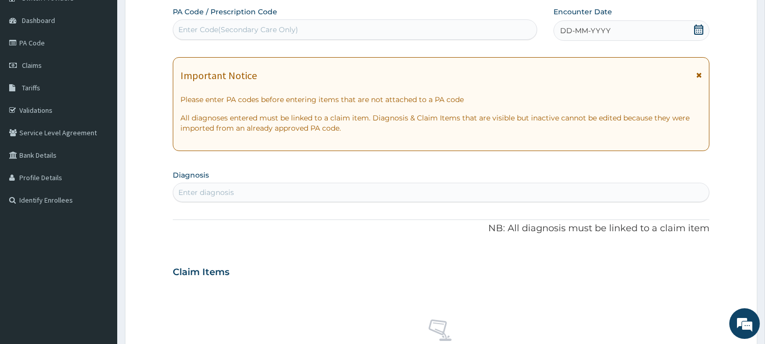
click at [398, 28] on div "Enter Code(Secondary Care Only)" at bounding box center [355, 29] width 364 height 16
paste input "PA/754F09"
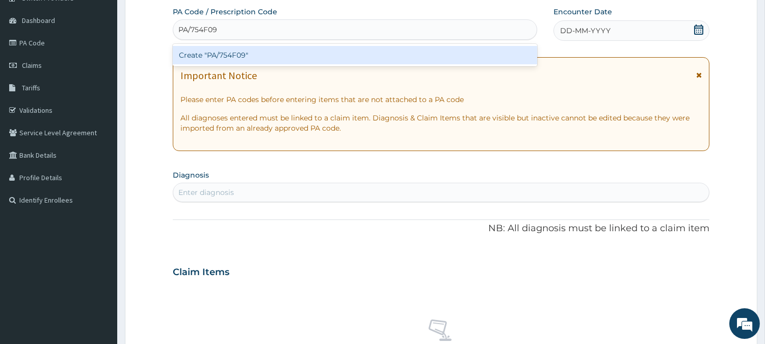
type input "PA/754F09"
click at [570, 87] on div "PA Code / Prescription Code option Create "PA/754F09" focused, 1 of 1. 1 result…" at bounding box center [441, 271] width 537 height 528
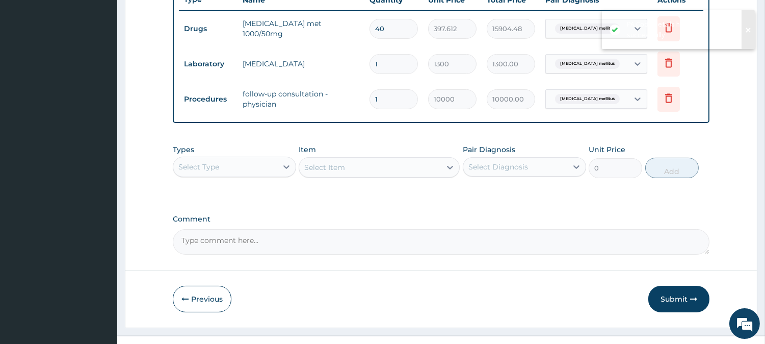
scroll to position [413, 0]
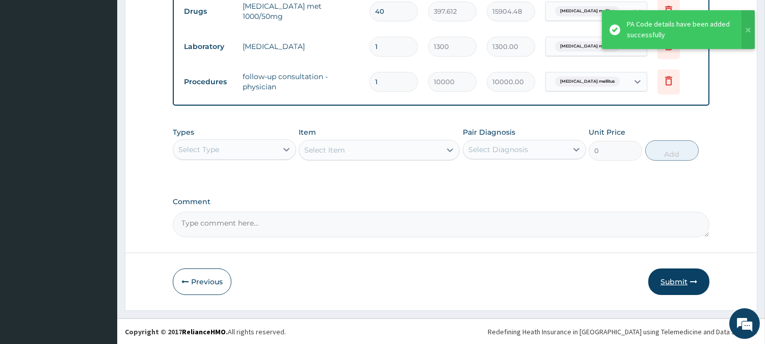
click at [678, 279] on button "Submit" at bounding box center [679, 281] width 61 height 27
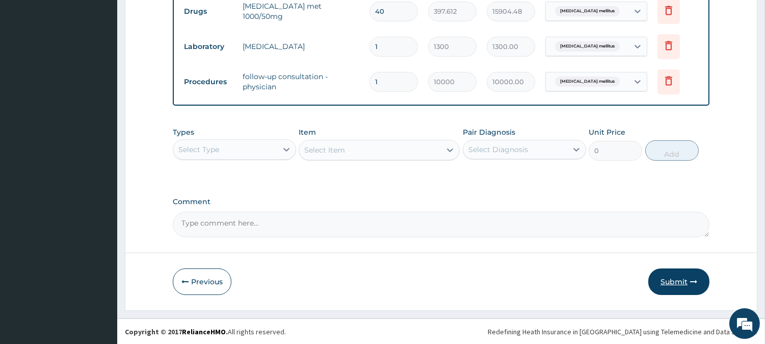
click at [687, 276] on button "Submit" at bounding box center [679, 281] width 61 height 27
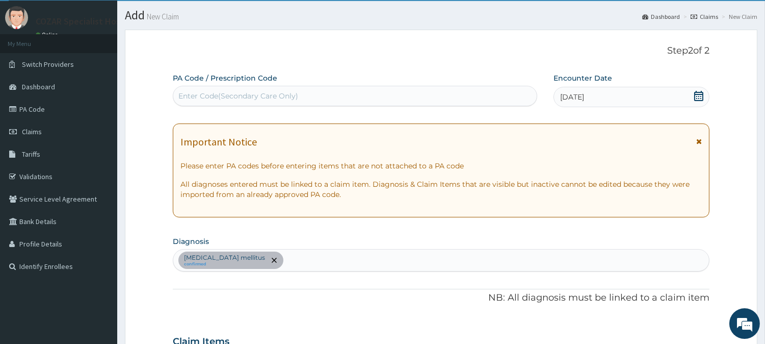
scroll to position [0, 0]
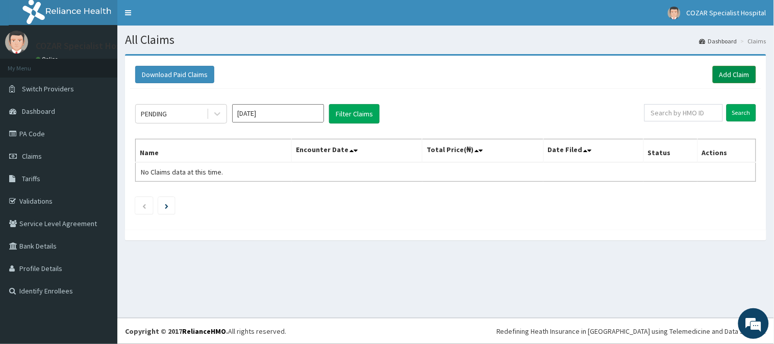
click at [732, 74] on link "Add Claim" at bounding box center [733, 74] width 43 height 17
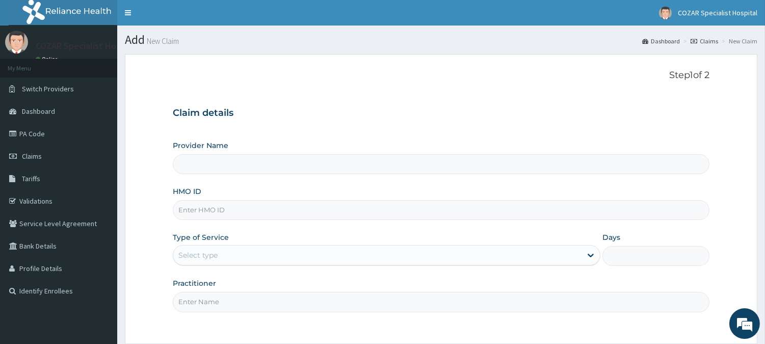
click at [292, 206] on input "HMO ID" at bounding box center [441, 210] width 537 height 20
paste input "GEG/10038/E"
type input "GEG/10038/E"
type input "Cozar Specialist Hospital"
type input "GEG/10038/E"
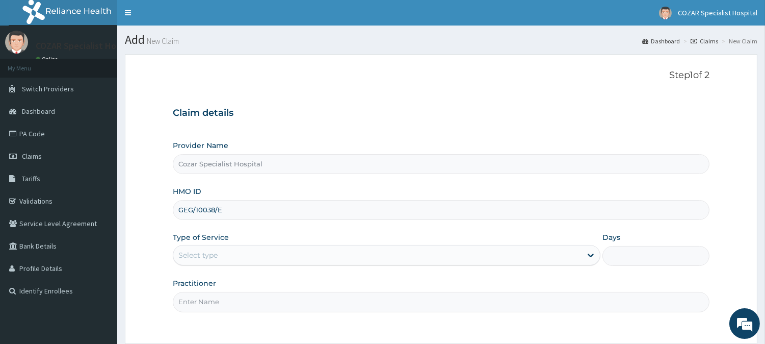
scroll to position [91, 0]
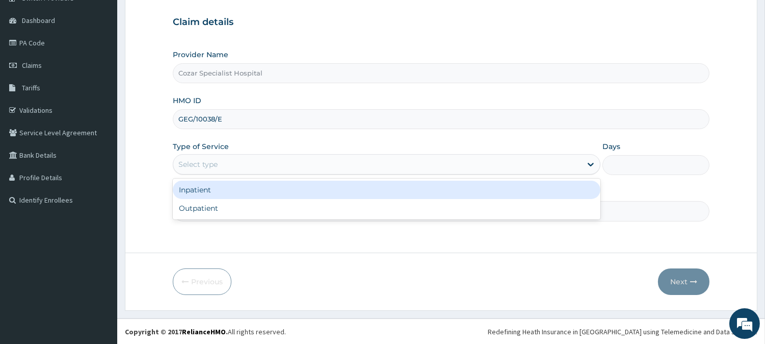
click at [507, 161] on div "Select type" at bounding box center [377, 164] width 408 height 16
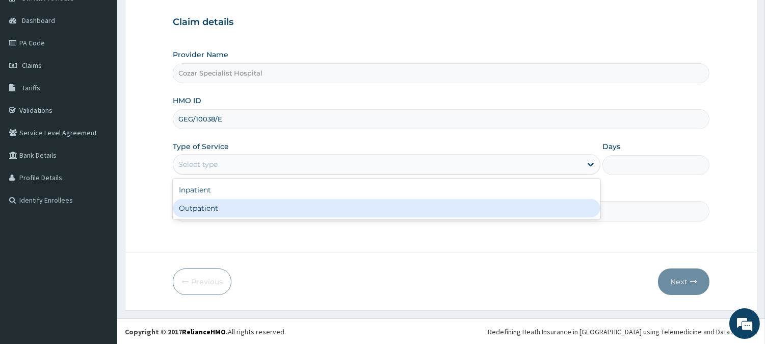
click at [460, 215] on div "Outpatient" at bounding box center [387, 208] width 428 height 18
type input "1"
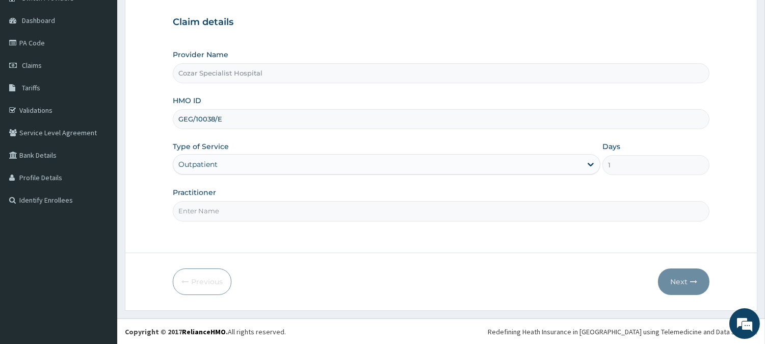
click at [426, 210] on input "Practitioner" at bounding box center [441, 211] width 537 height 20
type input "DR OSENI"
click at [684, 278] on button "Next" at bounding box center [684, 281] width 52 height 27
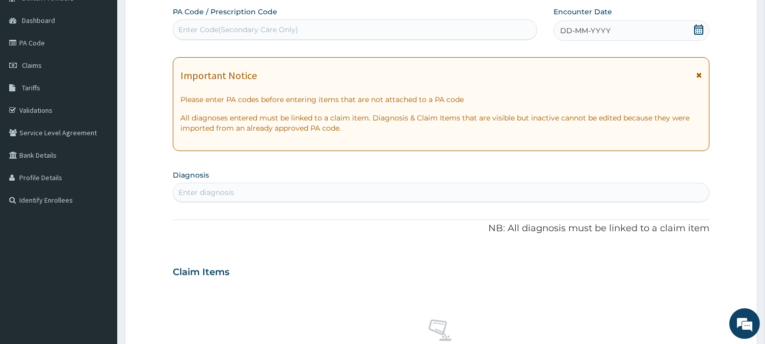
click at [479, 23] on div "Enter Code(Secondary Care Only)" at bounding box center [355, 29] width 364 height 16
paste input "PA/E88DF3"
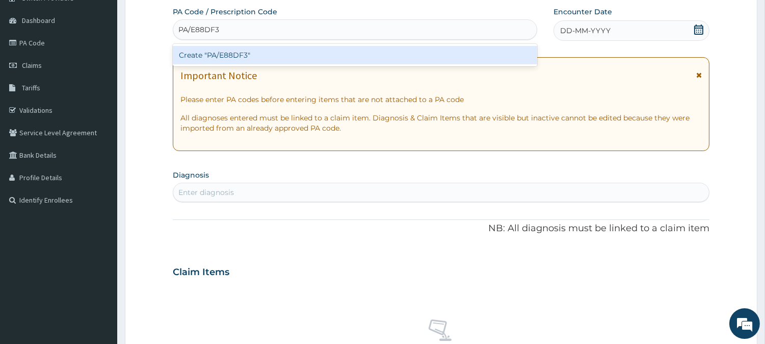
type input "PA/E88DF3"
click at [633, 90] on div "PA Code / Prescription Code option Create "PA/E88DF3" focused, 1 of 1. 1 result…" at bounding box center [441, 271] width 537 height 528
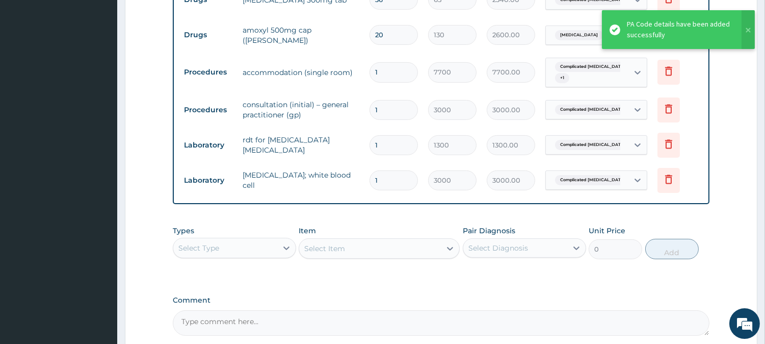
scroll to position [701, 0]
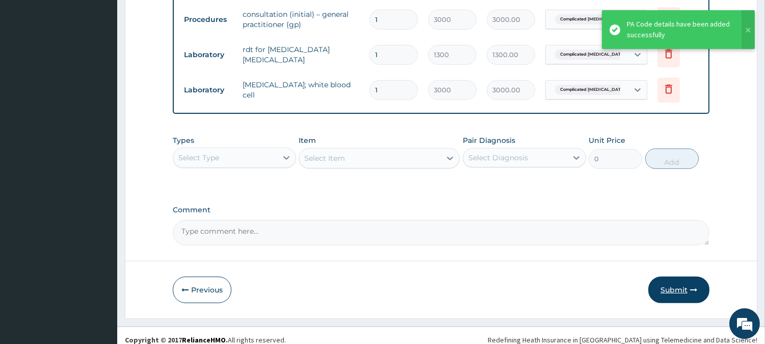
click at [674, 276] on button "Submit" at bounding box center [679, 289] width 61 height 27
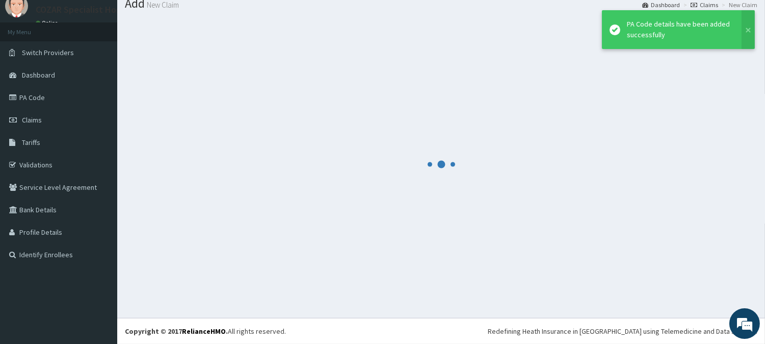
scroll to position [36, 0]
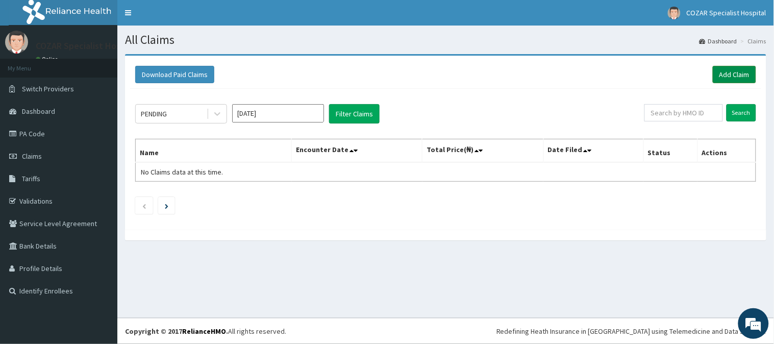
click at [721, 67] on link "Add Claim" at bounding box center [733, 74] width 43 height 17
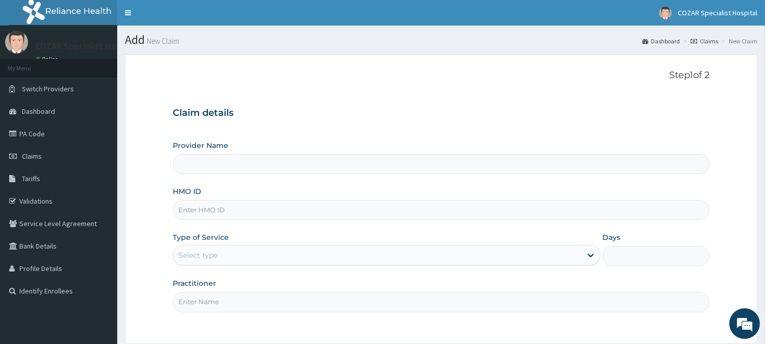
click at [215, 205] on input "HMO ID" at bounding box center [441, 210] width 537 height 20
paste input "SDC/10022/E"
type input "SDC/10022/E"
type input "Cozar Specialist Hospital"
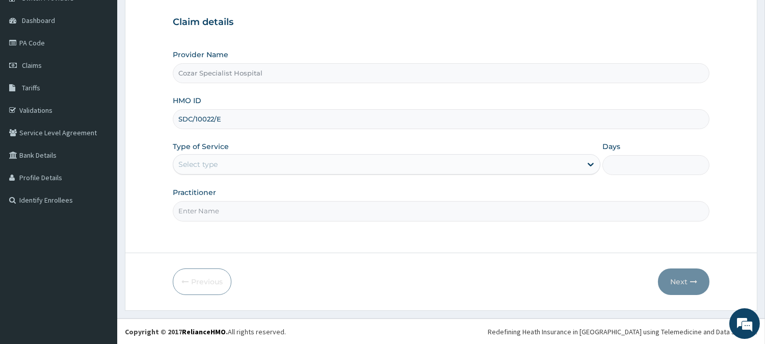
type input "SDC/10022/E"
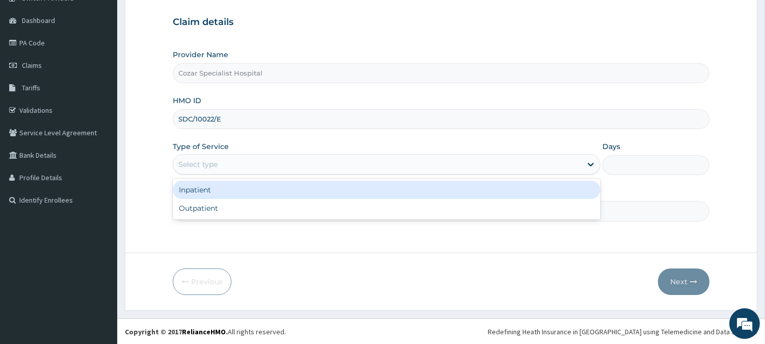
click at [218, 163] on div "Select type" at bounding box center [197, 164] width 39 height 10
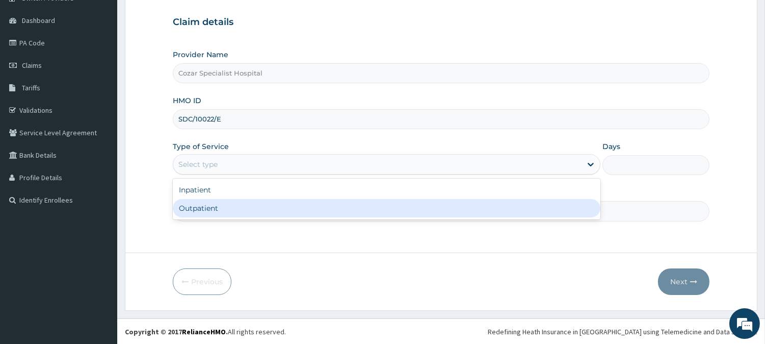
click at [219, 202] on div "Outpatient" at bounding box center [387, 208] width 428 height 18
type input "1"
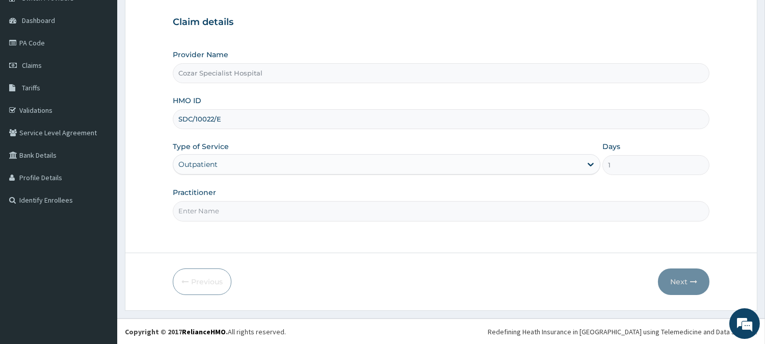
click at [218, 208] on input "Practitioner" at bounding box center [441, 211] width 537 height 20
type input "[PERSON_NAME][MEDICAL_DATA]"
click at [676, 277] on button "Next" at bounding box center [684, 281] width 52 height 27
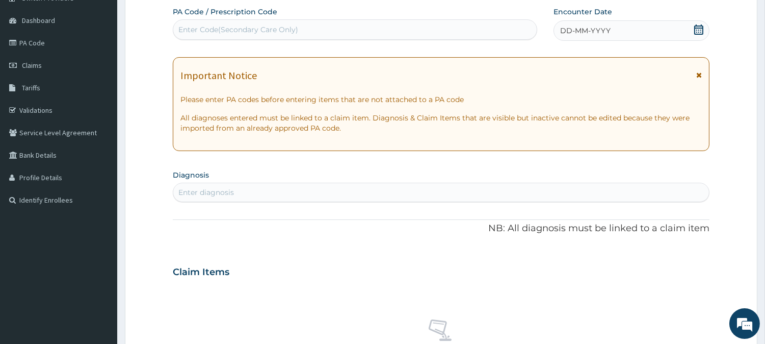
click at [442, 23] on div "Enter Code(Secondary Care Only)" at bounding box center [355, 29] width 364 height 16
paste input "PA/F64686"
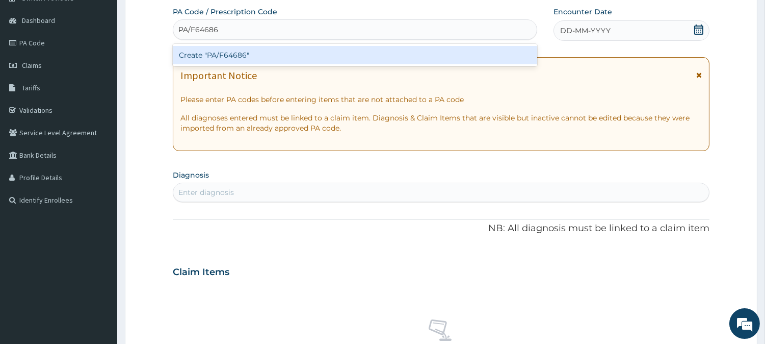
type input "PA/F64686"
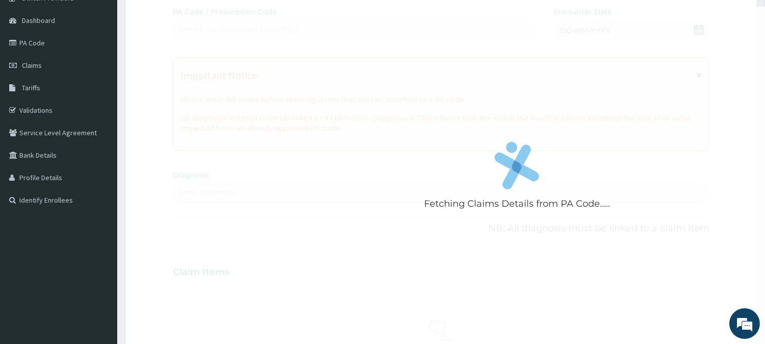
click at [638, 78] on div "Fetching Claims Details from PA Code..... PA Code / Prescription Code Enter Cod…" at bounding box center [441, 271] width 537 height 528
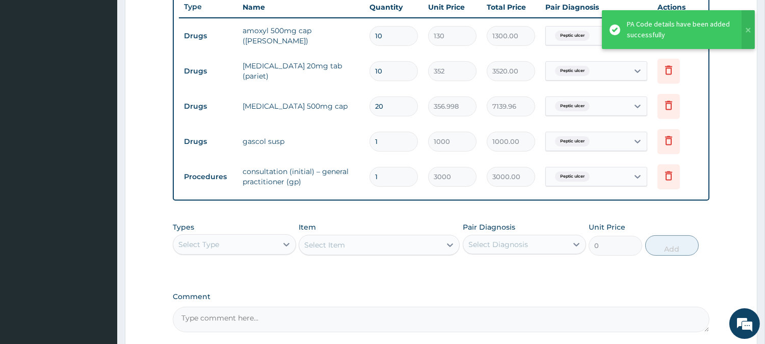
scroll to position [483, 0]
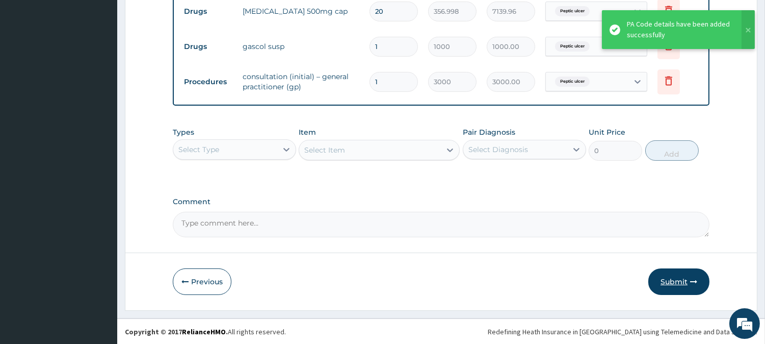
click at [679, 281] on button "Submit" at bounding box center [679, 281] width 61 height 27
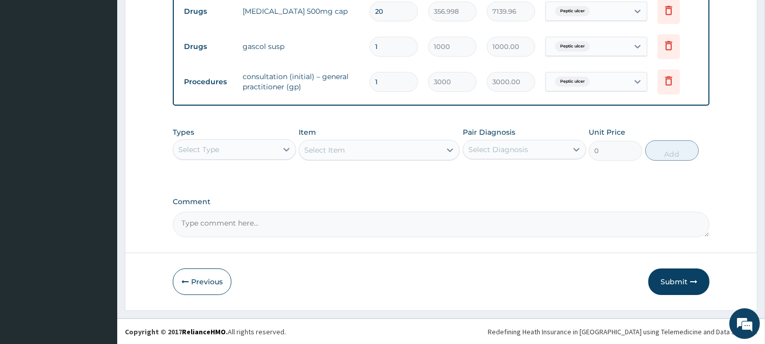
scroll to position [0, 0]
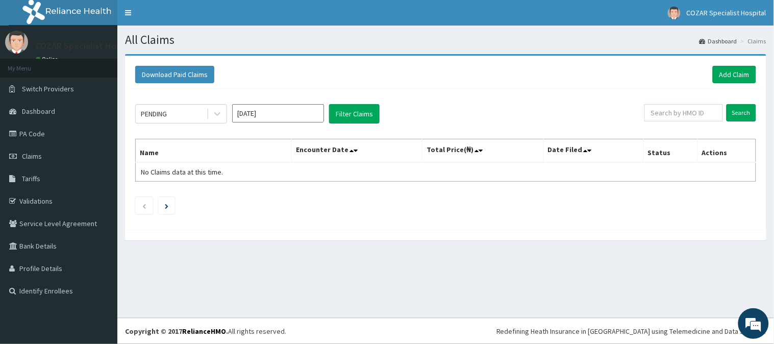
click at [755, 84] on div "Download Paid Claims Add Claim" at bounding box center [445, 75] width 631 height 28
click at [723, 73] on link "Add Claim" at bounding box center [733, 74] width 43 height 17
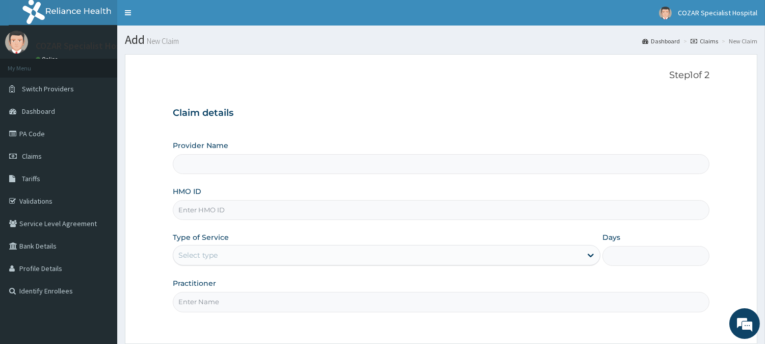
click at [262, 215] on input "HMO ID" at bounding box center [441, 210] width 537 height 20
paste input "PPI/10206/E"
type input "PPI/10206/E"
type input "Cozar Specialist Hospital"
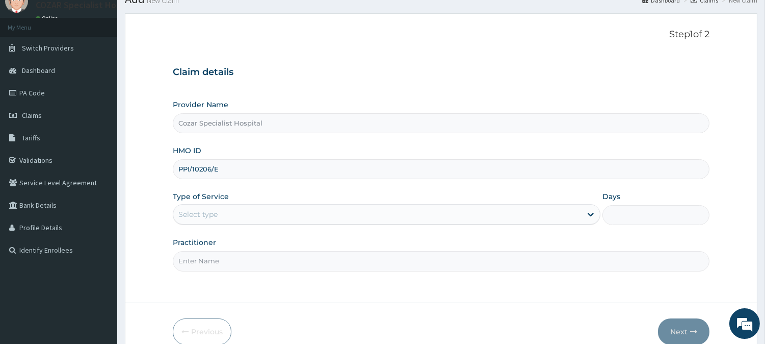
scroll to position [91, 0]
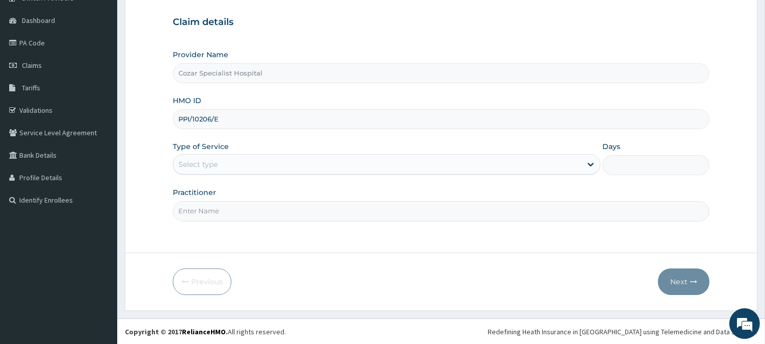
type input "PPI/10206/E"
click at [226, 161] on div "Select type" at bounding box center [377, 164] width 408 height 16
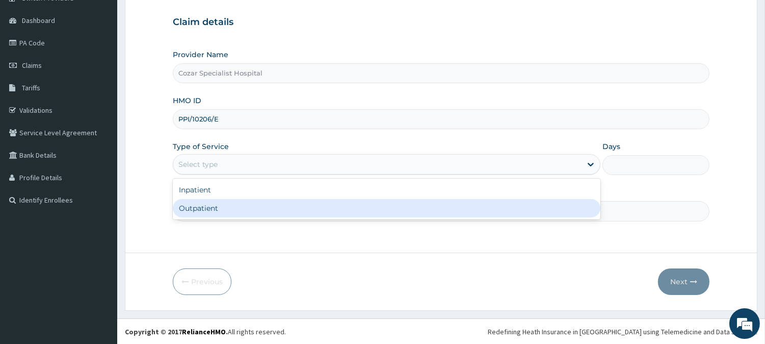
click at [222, 205] on div "Outpatient" at bounding box center [387, 208] width 428 height 18
type input "1"
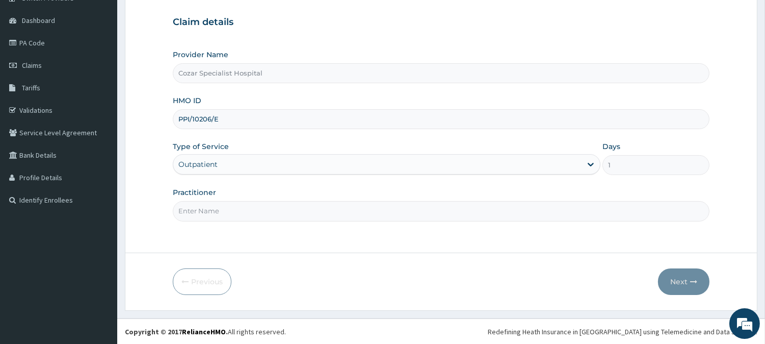
click at [225, 213] on input "Practitioner" at bounding box center [441, 211] width 537 height 20
type input "[PERSON_NAME][MEDICAL_DATA]"
click at [684, 279] on button "Next" at bounding box center [684, 281] width 52 height 27
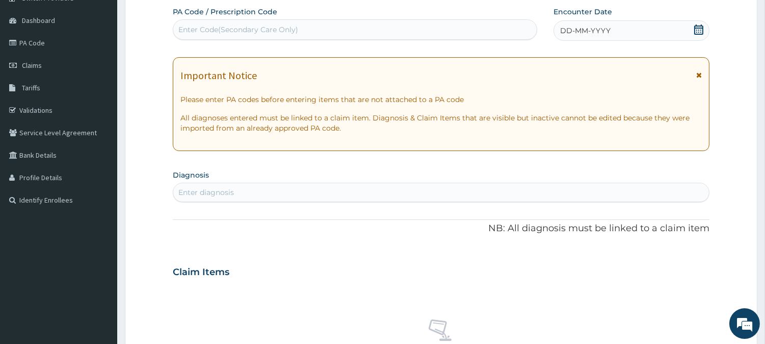
click at [353, 30] on div "Enter Code(Secondary Care Only)" at bounding box center [355, 29] width 364 height 16
paste input "PA/4E4B97"
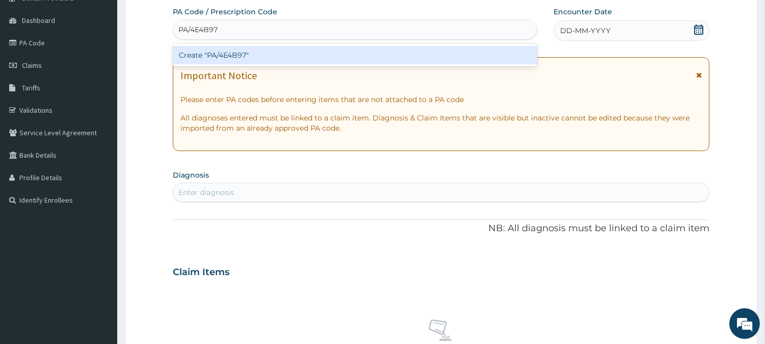
type input "PA/4E4B97"
click at [605, 107] on div "PA Code / Prescription Code option Create "PA/4E4B97" focused, 1 of 1. 1 result…" at bounding box center [441, 271] width 537 height 528
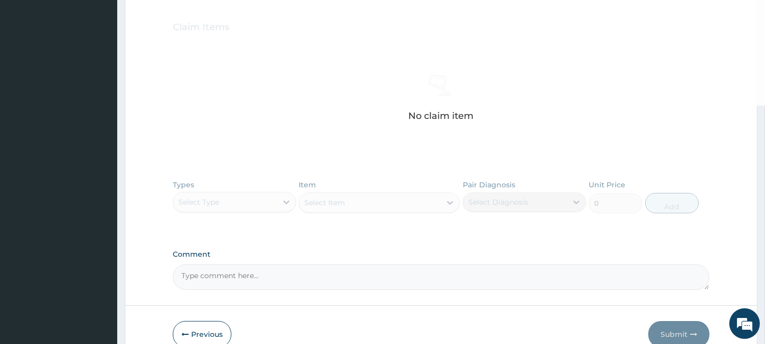
scroll to position [389, 0]
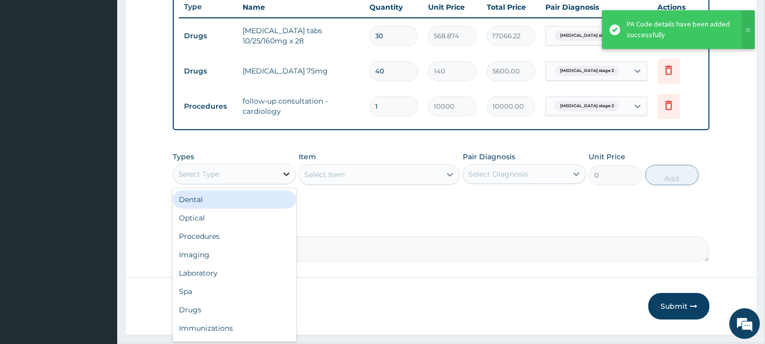
click at [281, 172] on icon at bounding box center [286, 174] width 10 height 10
click at [502, 246] on textarea "Comment" at bounding box center [441, 248] width 537 height 25
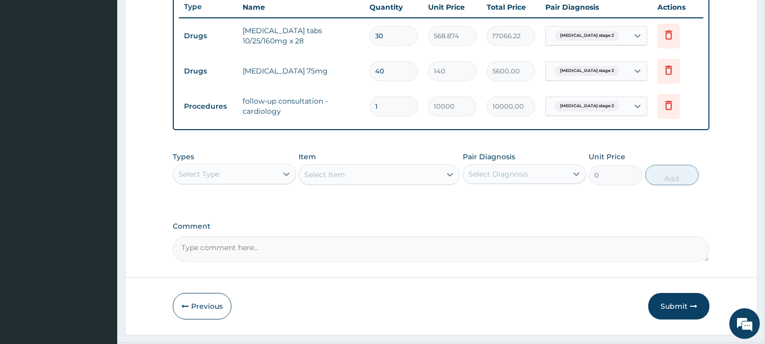
scroll to position [413, 0]
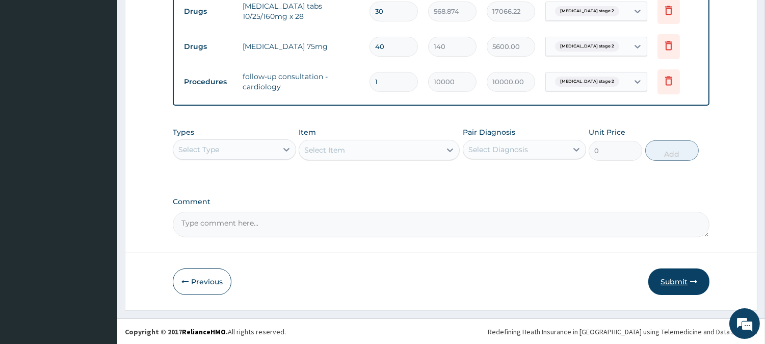
click at [681, 275] on button "Submit" at bounding box center [679, 281] width 61 height 27
click at [681, 273] on button "Submit" at bounding box center [679, 281] width 61 height 27
click at [686, 278] on button "Submit" at bounding box center [679, 281] width 61 height 27
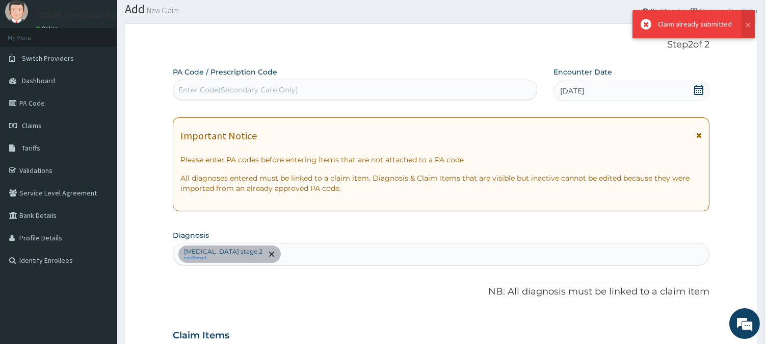
scroll to position [0, 0]
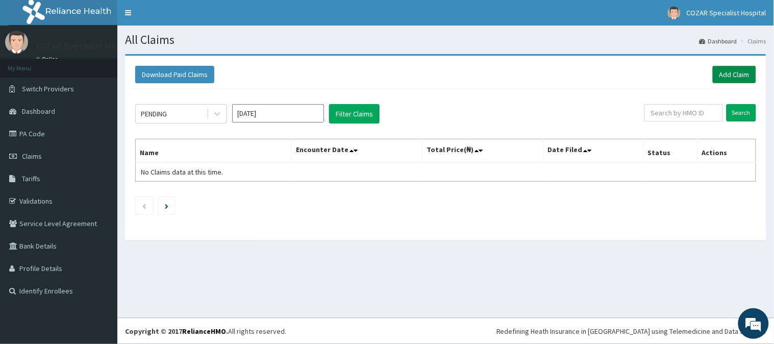
click at [731, 67] on link "Add Claim" at bounding box center [733, 74] width 43 height 17
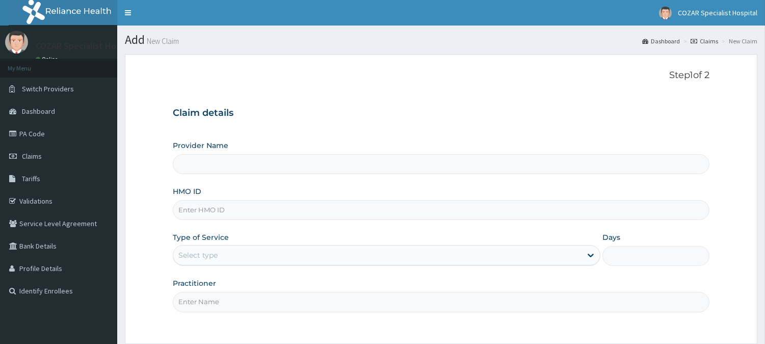
click at [251, 214] on input "HMO ID" at bounding box center [441, 210] width 537 height 20
paste input "GSV/10438/B"
type input "GSV/10438/B"
type input "Cozar Specialist Hospital"
type input "GSV/10438/B"
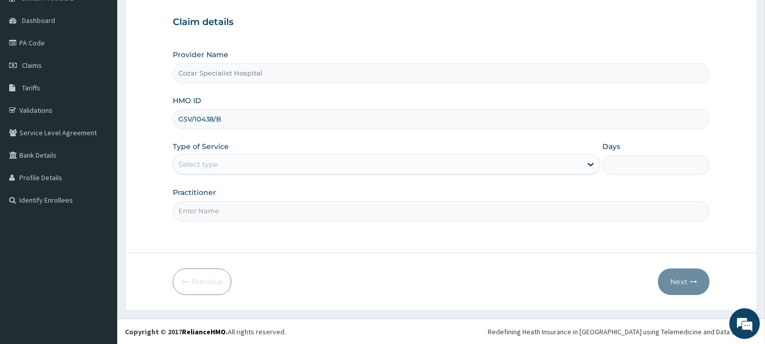
click at [351, 164] on div "Select type" at bounding box center [377, 164] width 408 height 16
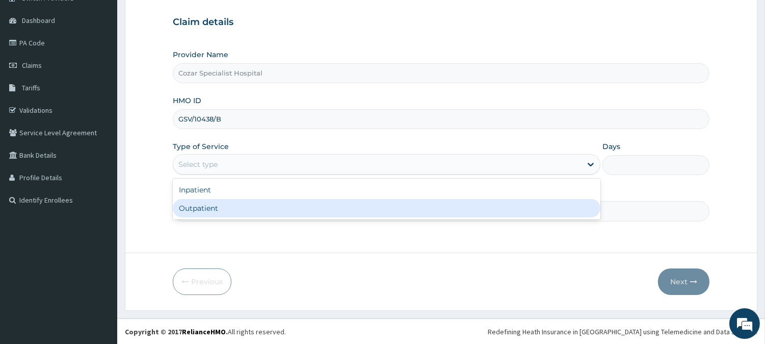
click at [319, 208] on div "Outpatient" at bounding box center [387, 208] width 428 height 18
type input "1"
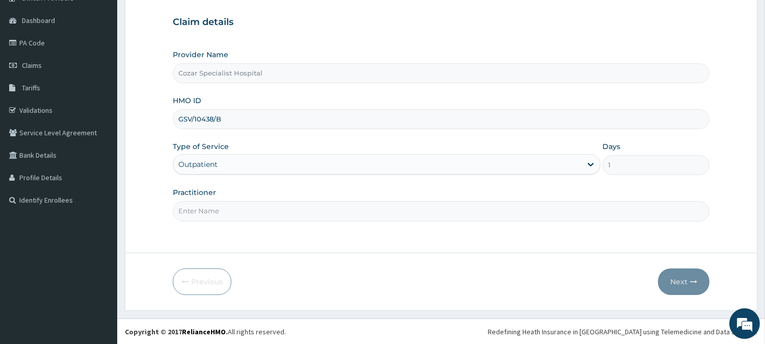
click at [326, 207] on input "Practitioner" at bounding box center [441, 211] width 537 height 20
type input "[PERSON_NAME][MEDICAL_DATA]"
click at [691, 275] on button "Next" at bounding box center [684, 281] width 52 height 27
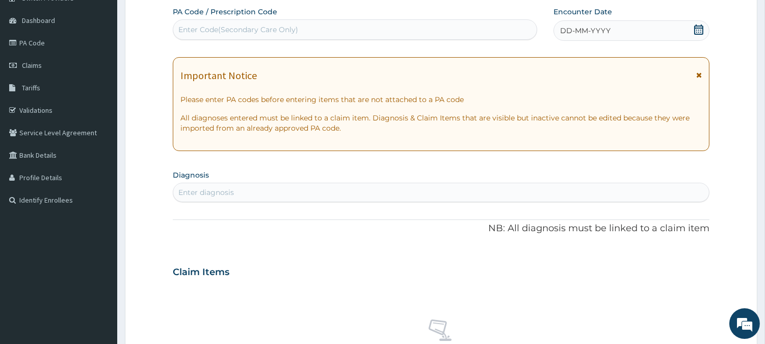
click at [329, 20] on div "Enter Code(Secondary Care Only)" at bounding box center [355, 29] width 365 height 20
paste input "PA/715FC0"
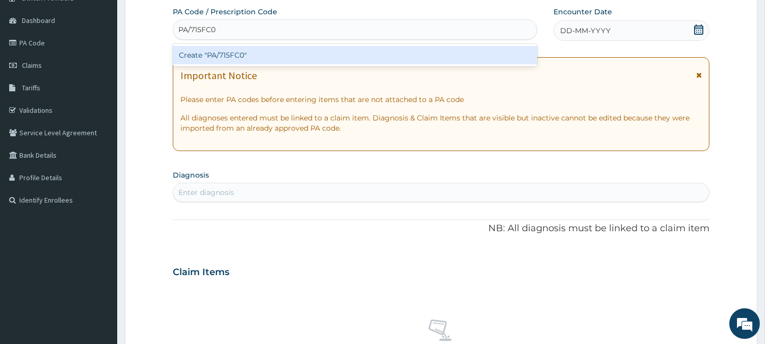
type input "PA/715FC0"
click at [592, 114] on div "PA Code / Prescription Code option Create "PA/715FC0" focused, 1 of 1. 1 result…" at bounding box center [441, 271] width 537 height 528
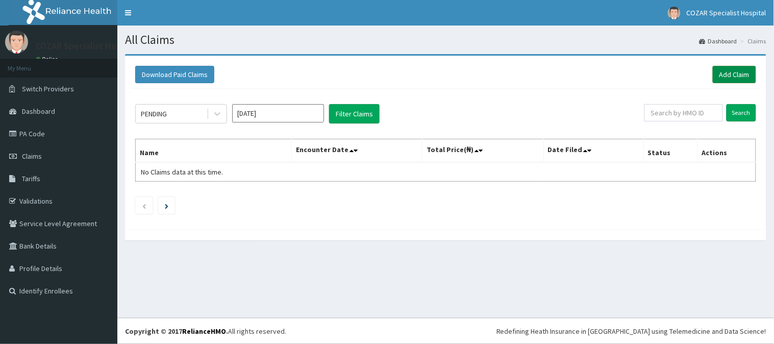
click at [727, 66] on link "Add Claim" at bounding box center [733, 74] width 43 height 17
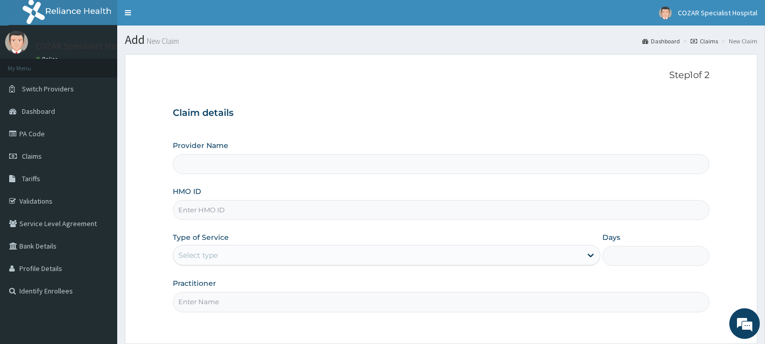
click at [234, 218] on input "HMO ID" at bounding box center [441, 210] width 537 height 20
type input "Cozar Specialist Hospital"
paste input "gsv/10438/c"
type input "gsv/10438/c"
click at [430, 227] on div "Provider Name Cozar Specialist Hospital HMO ID gsv/10438/c Type of Service Sele…" at bounding box center [441, 225] width 537 height 171
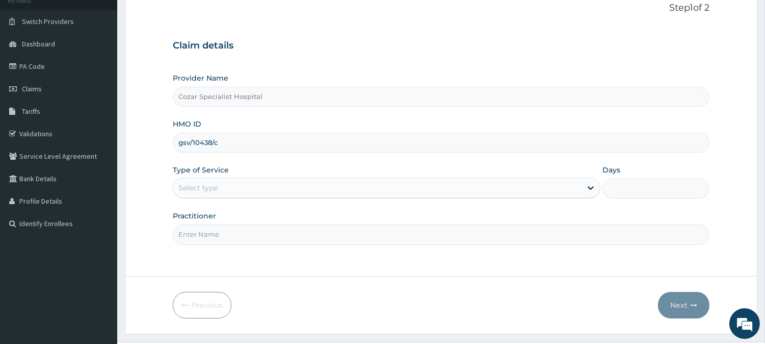
scroll to position [91, 0]
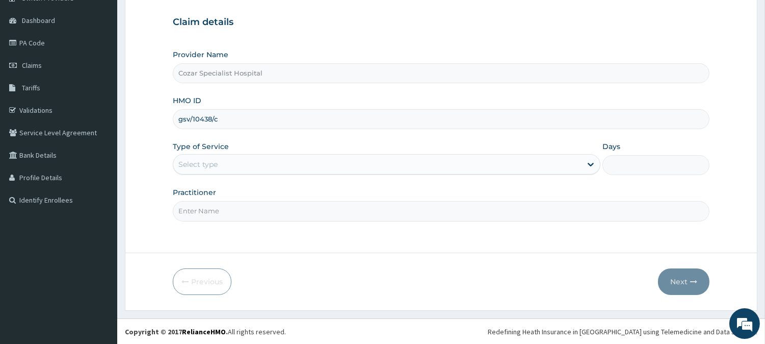
click at [274, 160] on div "Select type" at bounding box center [377, 164] width 408 height 16
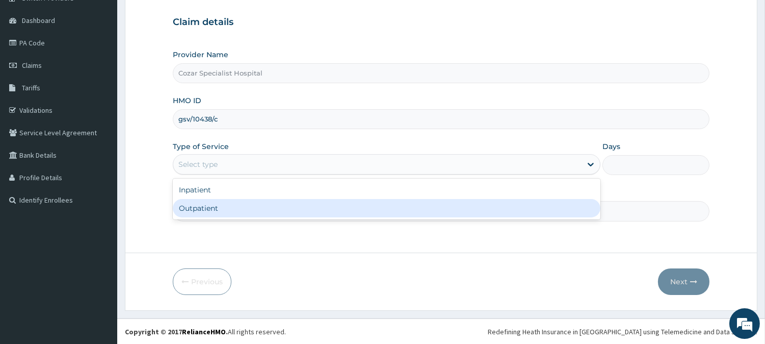
click at [260, 202] on div "Outpatient" at bounding box center [387, 208] width 428 height 18
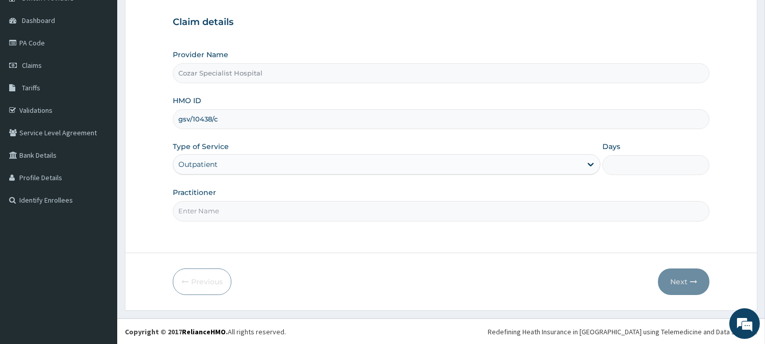
type input "1"
click at [252, 202] on input "Practitioner" at bounding box center [441, 211] width 537 height 20
type input "DR OSENI"
click at [686, 279] on button "Next" at bounding box center [684, 281] width 52 height 27
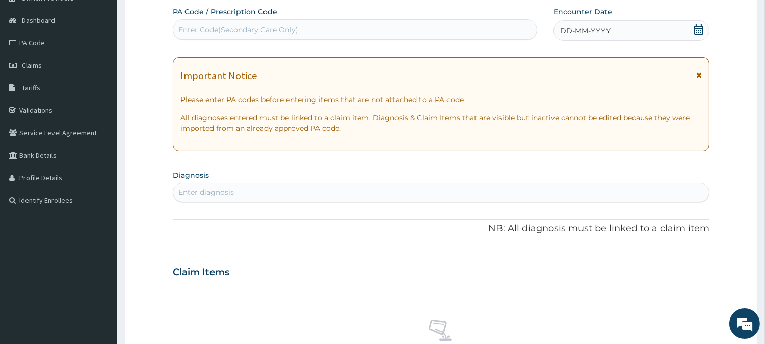
click at [363, 24] on div "Enter Code(Secondary Care Only)" at bounding box center [355, 29] width 364 height 16
paste input "PA/F3BF21"
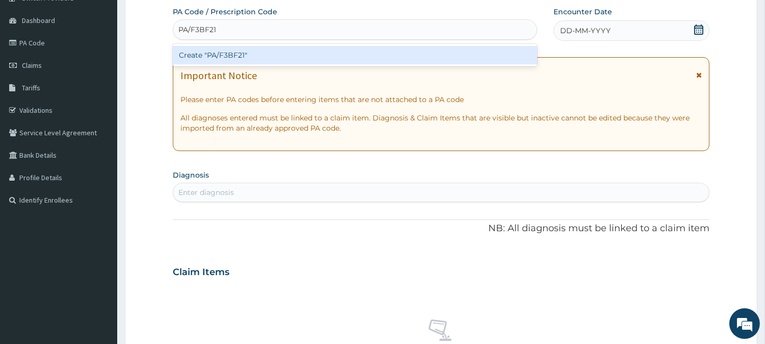
type input "PA/F3BF21"
click at [468, 172] on div "PA Code / Prescription Code option Create "PA/F3BF21" focused, 1 of 1. 1 result…" at bounding box center [441, 271] width 537 height 528
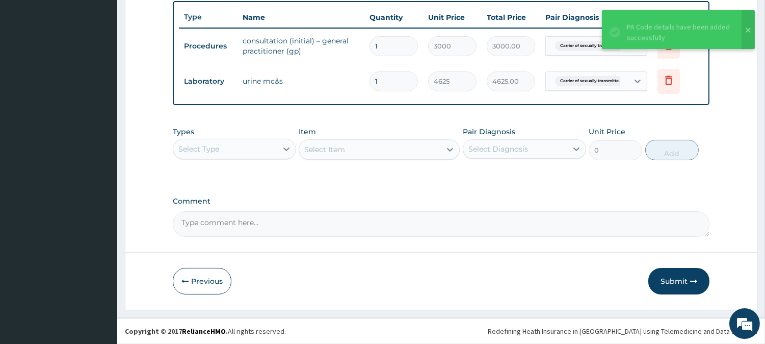
scroll to position [377, 0]
click at [678, 277] on button "Submit" at bounding box center [679, 282] width 61 height 27
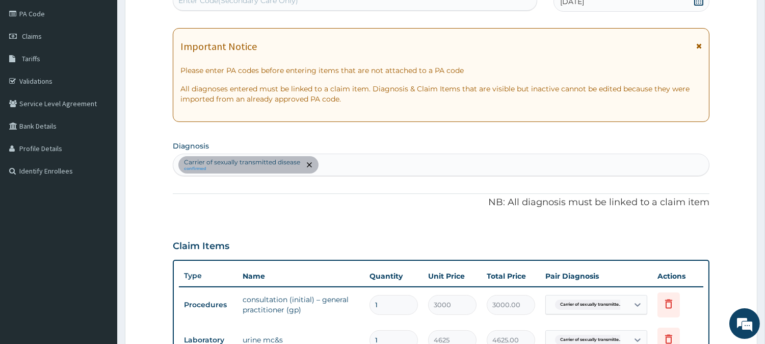
scroll to position [0, 0]
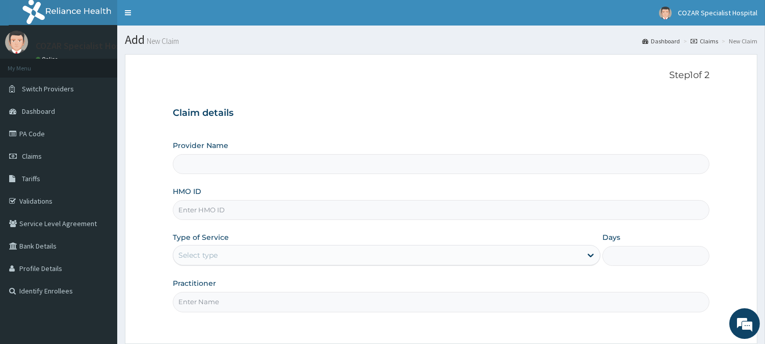
click at [301, 211] on input "HMO ID" at bounding box center [441, 210] width 537 height 20
paste input "GEG/10038/D"
type input "GEG/10038/D"
type input "Cozar Specialist Hospital"
